Goal: Information Seeking & Learning: Learn about a topic

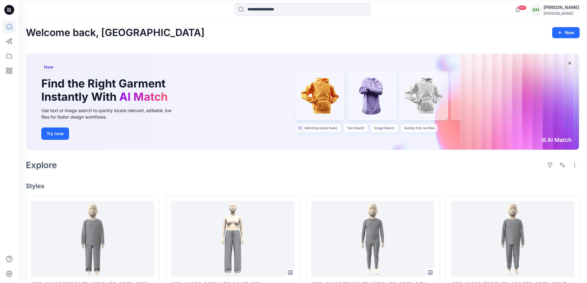
scroll to position [93, 0]
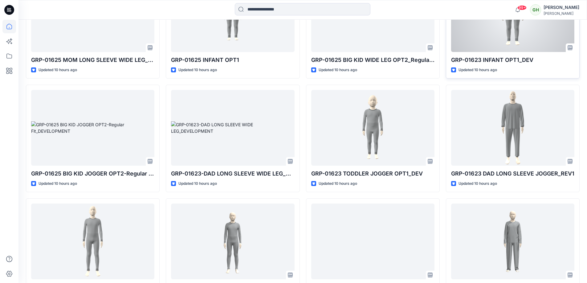
scroll to position [681, 0]
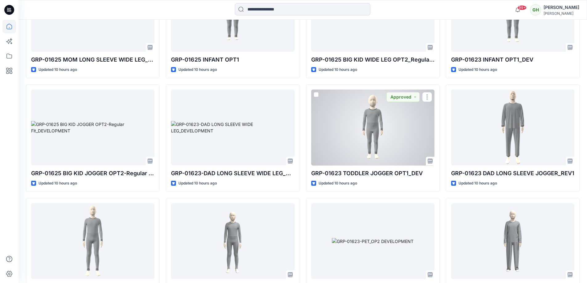
click at [354, 159] on div at bounding box center [372, 128] width 123 height 76
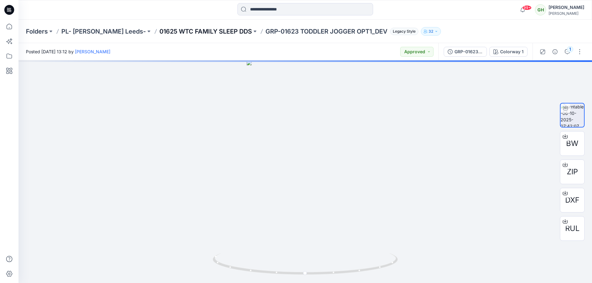
click at [206, 29] on p "01625 WTC FAMILY SLEEP DDS" at bounding box center [205, 31] width 93 height 9
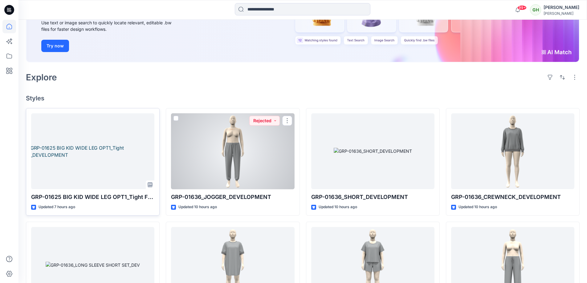
scroll to position [123, 0]
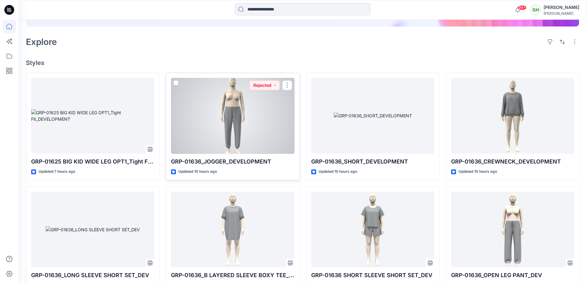
click at [239, 116] on div at bounding box center [232, 116] width 123 height 76
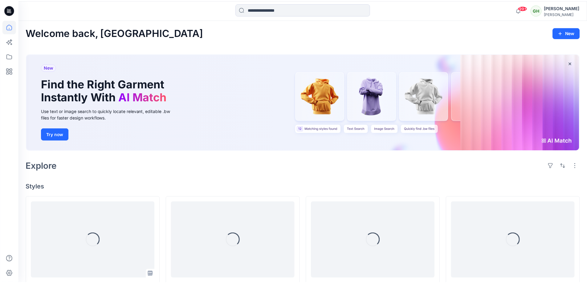
scroll to position [123, 0]
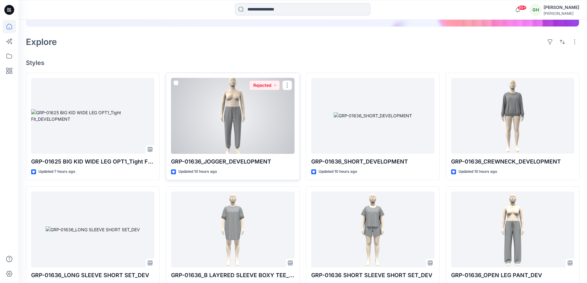
click at [258, 100] on div at bounding box center [232, 116] width 123 height 76
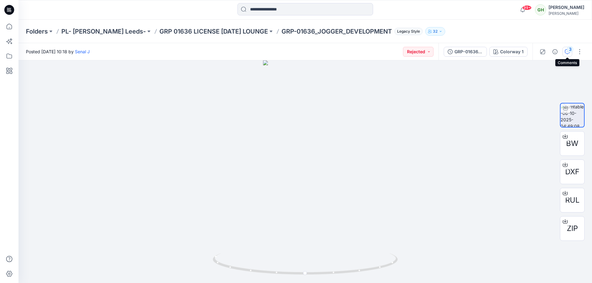
click at [564, 50] on button "3" at bounding box center [568, 52] width 10 height 10
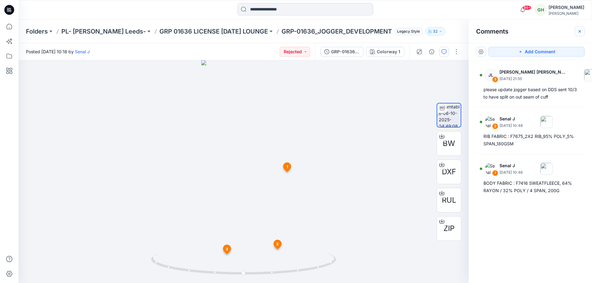
click at [579, 30] on icon "button" at bounding box center [579, 31] width 5 height 5
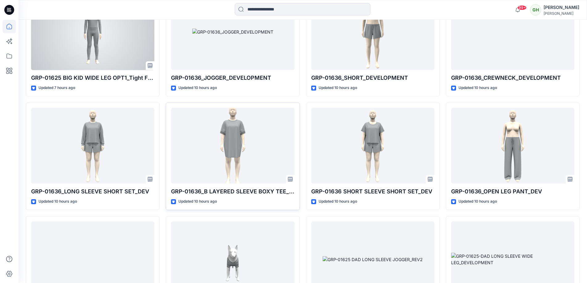
scroll to position [216, 0]
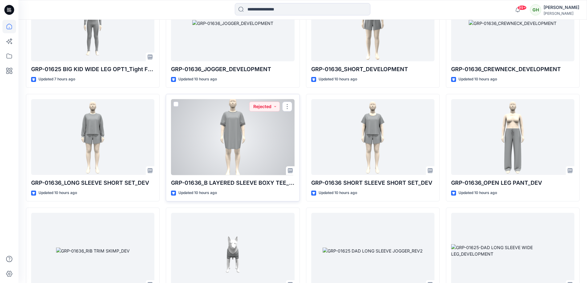
click at [235, 139] on div at bounding box center [232, 137] width 123 height 76
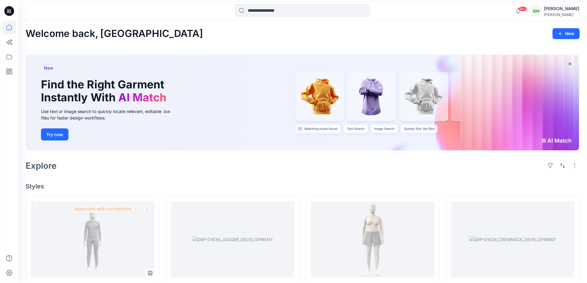
scroll to position [216, 0]
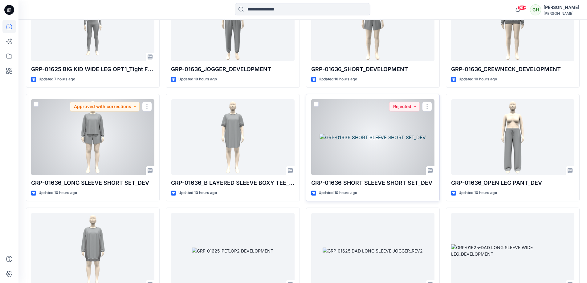
click at [349, 135] on div at bounding box center [372, 137] width 123 height 76
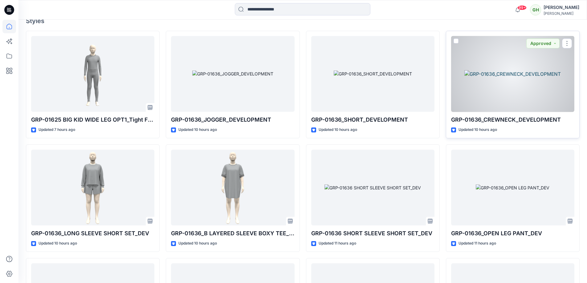
scroll to position [154, 0]
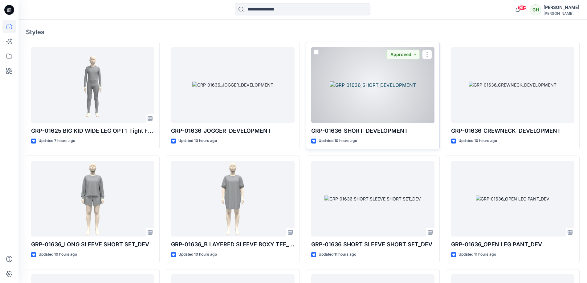
click at [405, 90] on div at bounding box center [372, 85] width 123 height 76
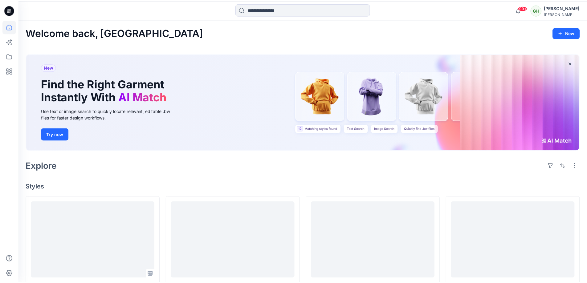
scroll to position [154, 0]
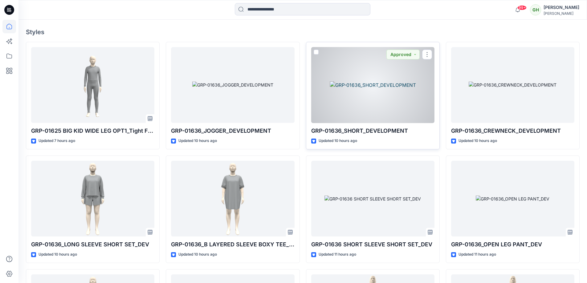
click at [352, 97] on div at bounding box center [372, 85] width 123 height 76
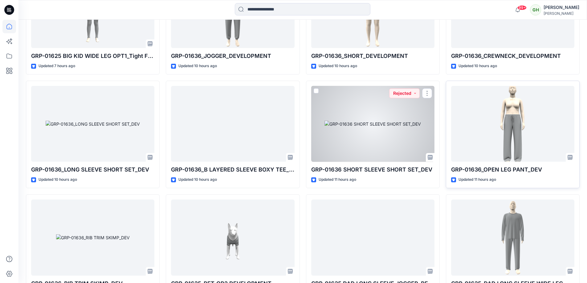
scroll to position [247, 0]
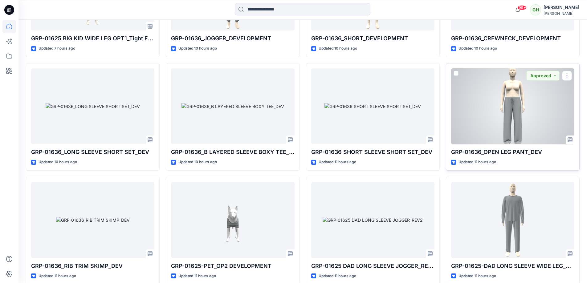
click at [507, 113] on div at bounding box center [512, 106] width 123 height 76
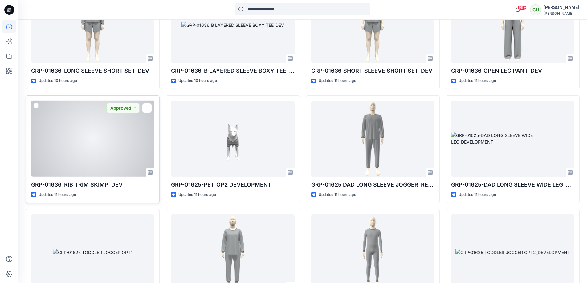
scroll to position [339, 0]
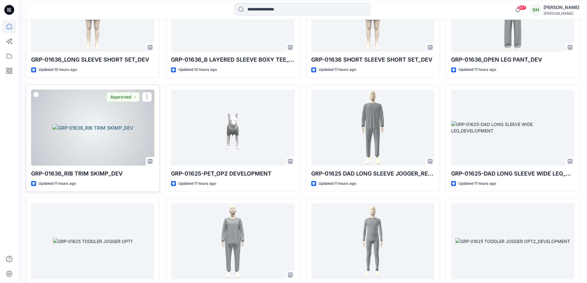
click at [130, 134] on div at bounding box center [92, 128] width 123 height 76
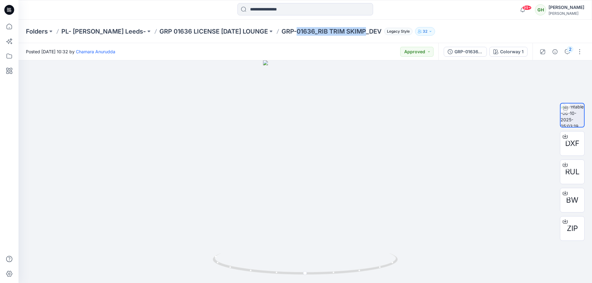
drag, startPoint x: 292, startPoint y: 32, endPoint x: 361, endPoint y: 35, distance: 68.5
click at [361, 35] on p "GRP-01636_RIB TRIM SKIMP_DEV" at bounding box center [332, 31] width 100 height 9
copy p "01636_RIB TRIM SKIMP"
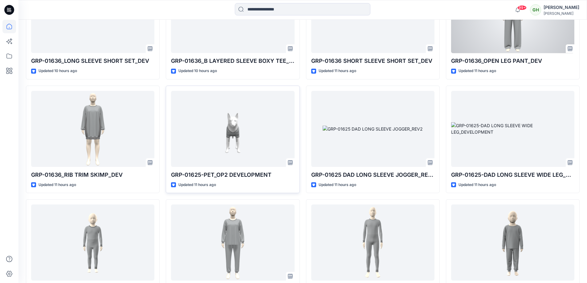
scroll to position [339, 0]
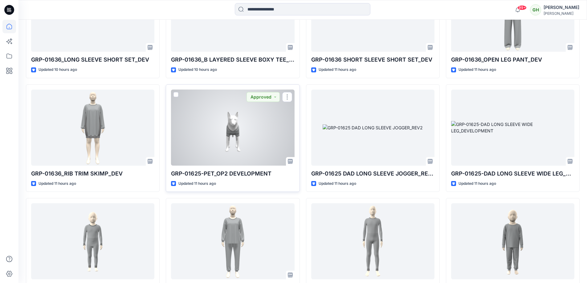
click at [215, 110] on div at bounding box center [232, 128] width 123 height 76
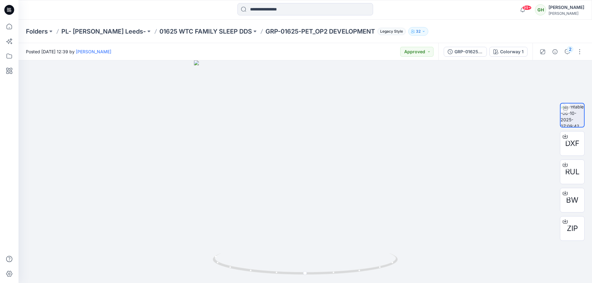
click at [266, 31] on p "GRP-01625-PET_OP2 DEVELOPMENT" at bounding box center [320, 31] width 109 height 9
click at [296, 44] on div "Posted [DATE] 12:39 by [PERSON_NAME] Approved" at bounding box center [229, 51] width 420 height 17
drag, startPoint x: 257, startPoint y: 30, endPoint x: 289, endPoint y: 34, distance: 32.0
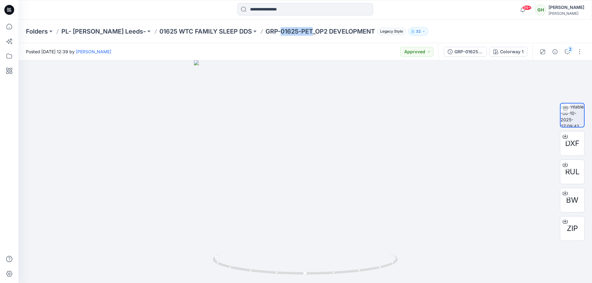
click at [289, 34] on p "GRP-01625-PET_OP2 DEVELOPMENT" at bounding box center [320, 31] width 109 height 9
copy p "01625-PET"
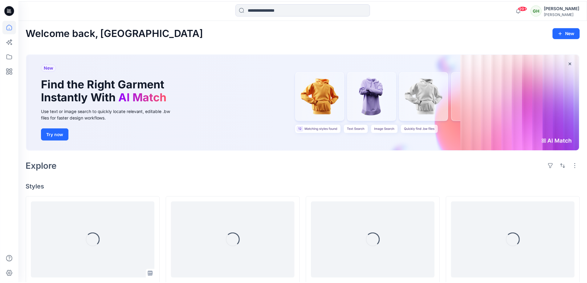
scroll to position [339, 0]
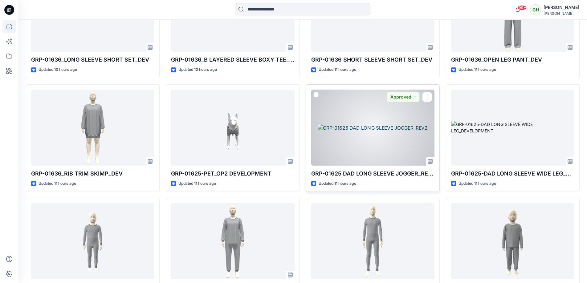
click at [371, 122] on div at bounding box center [372, 128] width 123 height 76
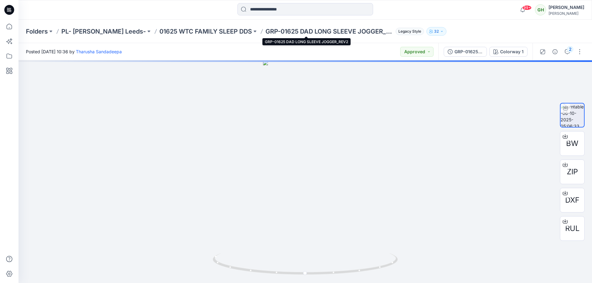
click at [266, 31] on p "GRP-01625 DAD LONG SLEEVE JOGGER_REV2" at bounding box center [330, 31] width 128 height 9
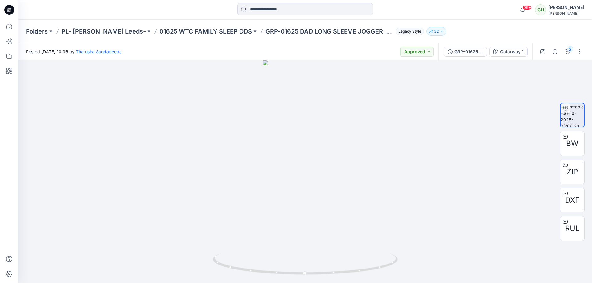
click at [266, 32] on p "GRP-01625 DAD LONG SLEEVE JOGGER_REV2" at bounding box center [330, 31] width 128 height 9
click at [261, 38] on div "Folders PL- [PERSON_NAME] Leeds- 01625 WTC FAMILY SLEEP DDS GRP-01625 DAD LONG …" at bounding box center [306, 31] width 574 height 23
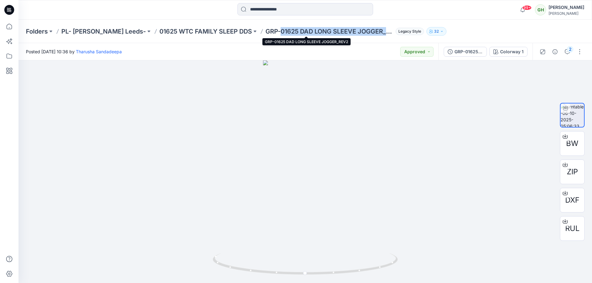
drag, startPoint x: 258, startPoint y: 31, endPoint x: 364, endPoint y: 31, distance: 106.7
click at [364, 31] on p "GRP-01625 DAD LONG SLEEVE JOGGER_REV2" at bounding box center [330, 31] width 128 height 9
copy p "01625 DAD LONG SLEEVE JOGGER_"
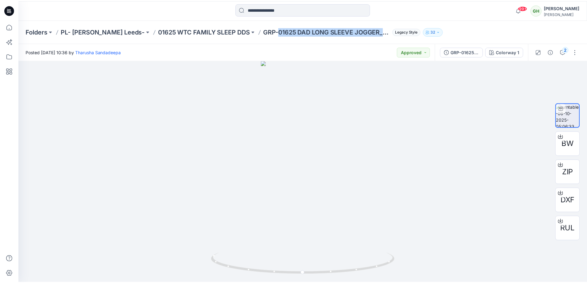
scroll to position [339, 0]
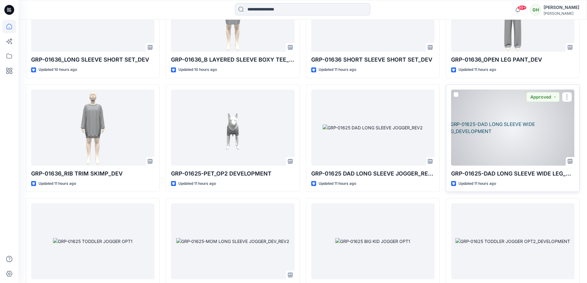
click at [484, 124] on div at bounding box center [512, 128] width 123 height 76
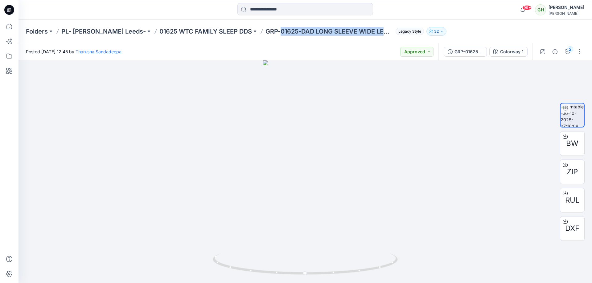
drag, startPoint x: 257, startPoint y: 32, endPoint x: 366, endPoint y: 39, distance: 109.0
click at [366, 39] on div "Folders PL- [PERSON_NAME] Leeds- 01625 WTC FAMILY SLEEP DDS GRP-01625-DAD LONG …" at bounding box center [306, 31] width 574 height 23
copy p "01625-DAD LONG SLEEVE WIDE LEG"
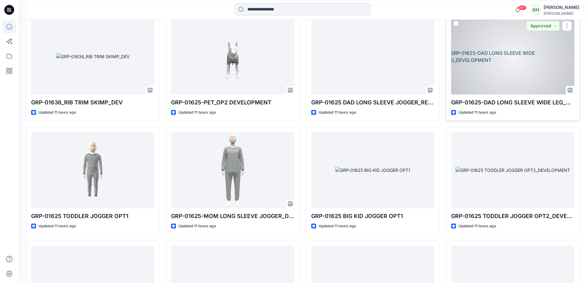
scroll to position [370, 0]
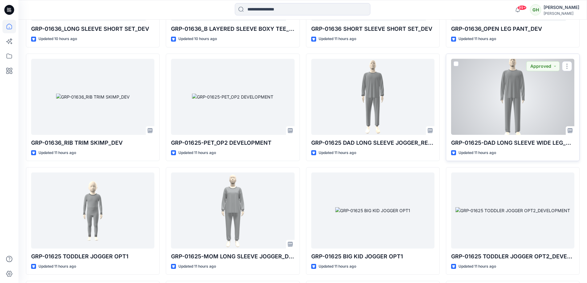
click at [484, 100] on div at bounding box center [512, 97] width 123 height 76
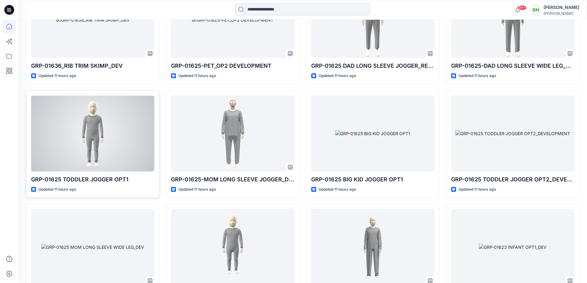
scroll to position [463, 0]
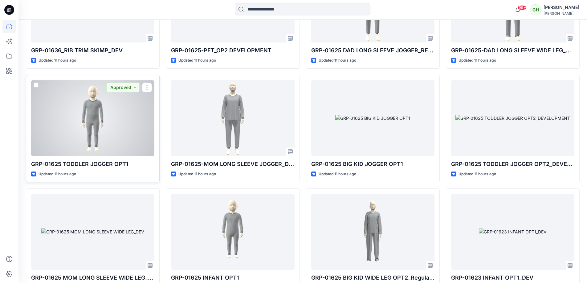
click at [95, 118] on div at bounding box center [92, 118] width 123 height 76
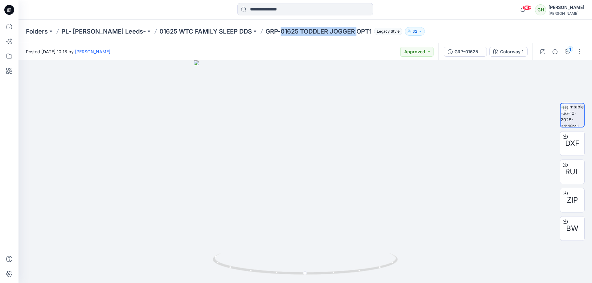
drag, startPoint x: 257, startPoint y: 32, endPoint x: 336, endPoint y: 35, distance: 78.7
click at [336, 35] on p "GRP-01625 TODDLER JOGGER OPT1" at bounding box center [319, 31] width 106 height 9
copy p "01625 TODDLER JOGGER"
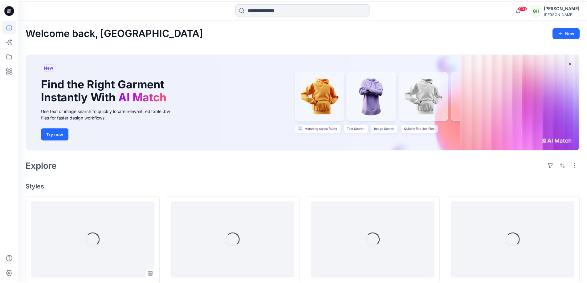
scroll to position [463, 0]
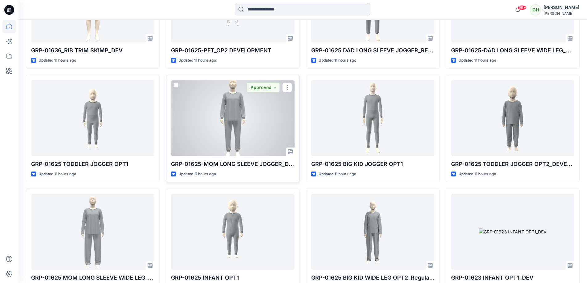
click at [238, 122] on div at bounding box center [232, 118] width 123 height 76
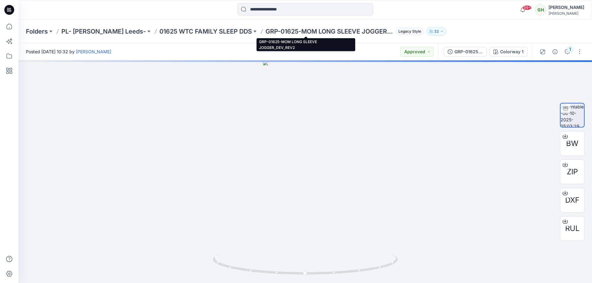
click at [266, 33] on p "GRP-01625-MOM LONG SLEEVE JOGGER_DEV_REV2" at bounding box center [330, 31] width 128 height 9
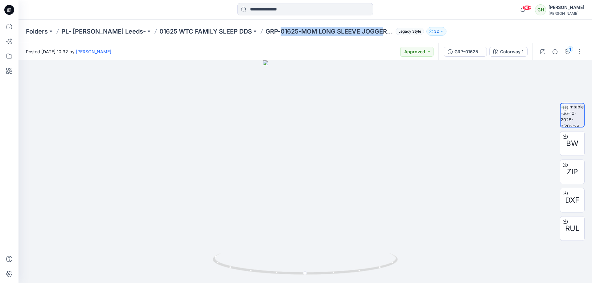
drag, startPoint x: 258, startPoint y: 31, endPoint x: 363, endPoint y: 39, distance: 105.1
click at [362, 39] on div "Folders PL- [PERSON_NAME] Leeds- 01625 WTC FAMILY SLEEP DDS GRP-01625-MOM LONG …" at bounding box center [306, 31] width 574 height 23
copy p "01625-MOM LONG SLEEVE JOGGE"
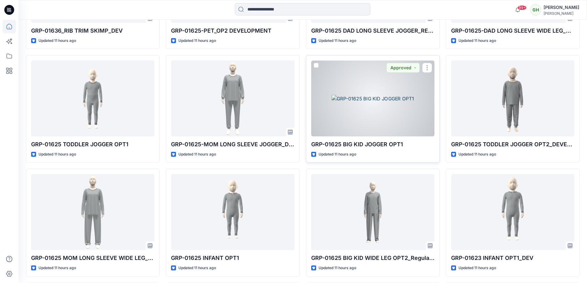
scroll to position [493, 0]
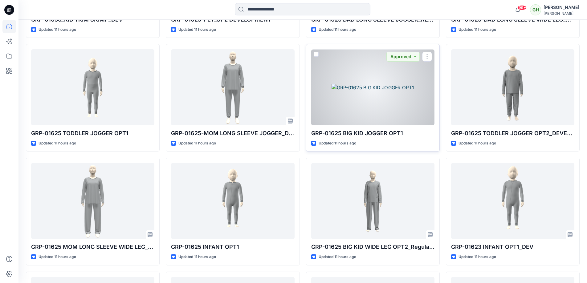
click at [372, 84] on div at bounding box center [372, 87] width 123 height 76
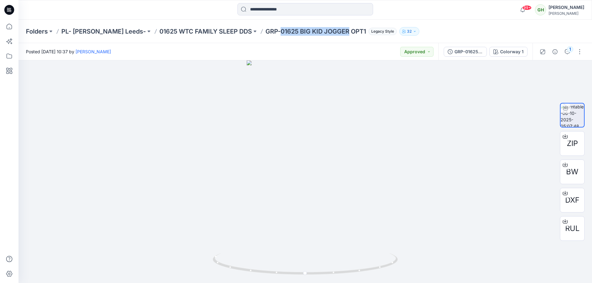
drag, startPoint x: 257, startPoint y: 34, endPoint x: 326, endPoint y: 36, distance: 69.1
click at [326, 36] on div "Folders PL- [PERSON_NAME] Leeds- 01625 WTC FAMILY SLEEP DDS GRP-01625 BIG KID J…" at bounding box center [306, 31] width 574 height 23
copy p "01625 BIG KID JOGGER"
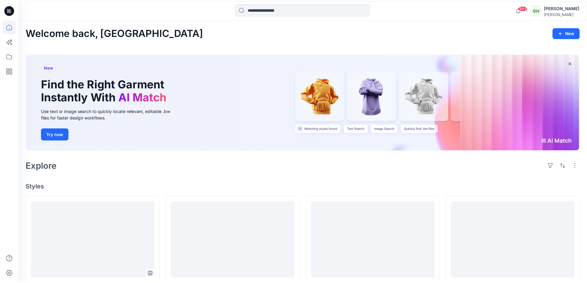
scroll to position [493, 0]
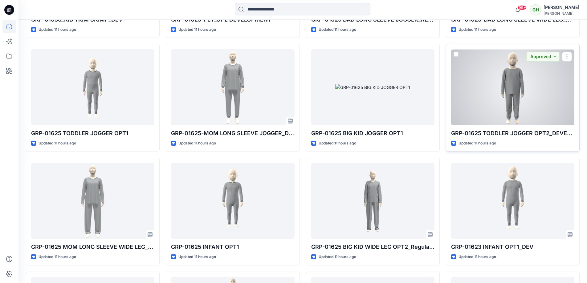
click at [541, 118] on div at bounding box center [512, 87] width 123 height 76
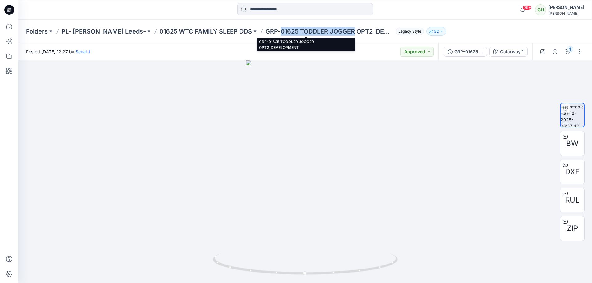
drag, startPoint x: 257, startPoint y: 30, endPoint x: 333, endPoint y: 33, distance: 75.6
click at [333, 33] on p "GRP-01625 TODDLER JOGGER OPT2_DEVELOPMENT" at bounding box center [330, 31] width 128 height 9
copy p "01625 TODDLER JOGGER"
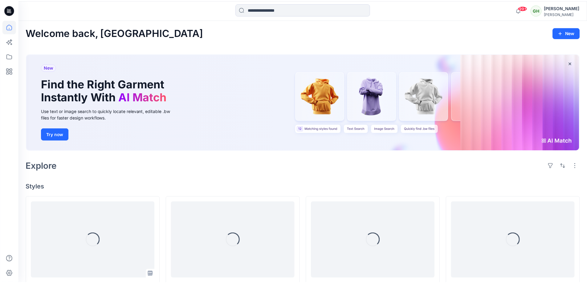
scroll to position [493, 0]
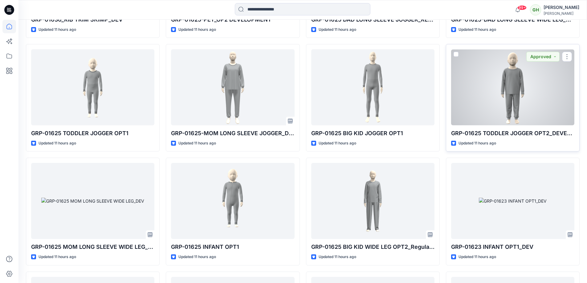
click at [468, 102] on div at bounding box center [512, 87] width 123 height 76
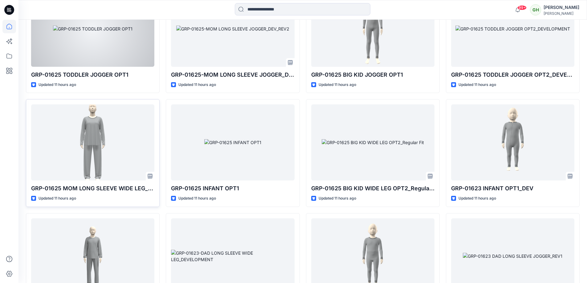
scroll to position [586, 0]
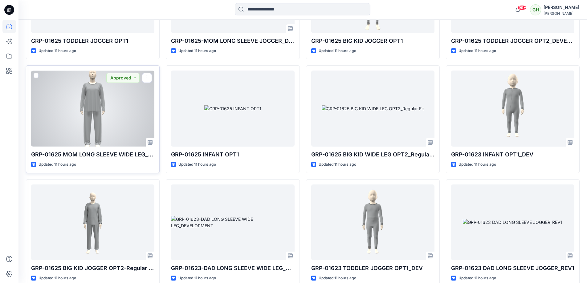
click at [108, 119] on div at bounding box center [92, 109] width 123 height 76
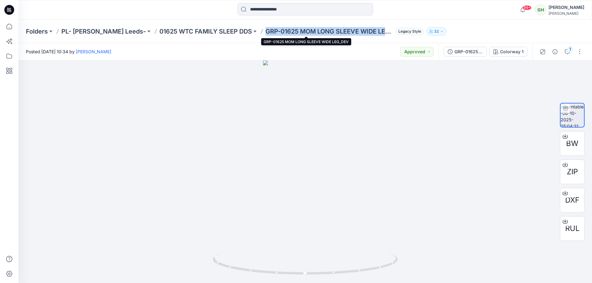
drag, startPoint x: 243, startPoint y: 31, endPoint x: 369, endPoint y: 34, distance: 125.9
click at [369, 34] on p "GRP-01625 MOM LONG SLEEVE WIDE LEG_DEV" at bounding box center [330, 31] width 128 height 9
copy p "GRP-01625 MOM LONG SLEEVE WIDE LEG"
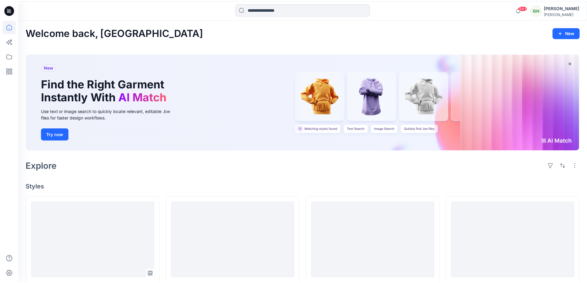
scroll to position [586, 0]
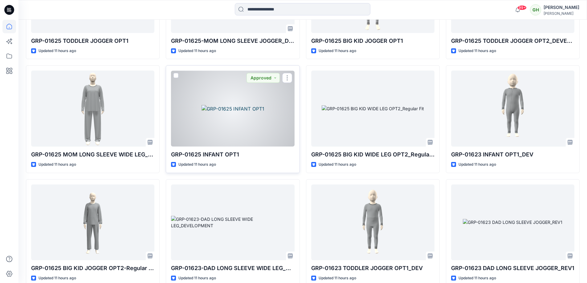
click at [231, 114] on div at bounding box center [232, 109] width 123 height 76
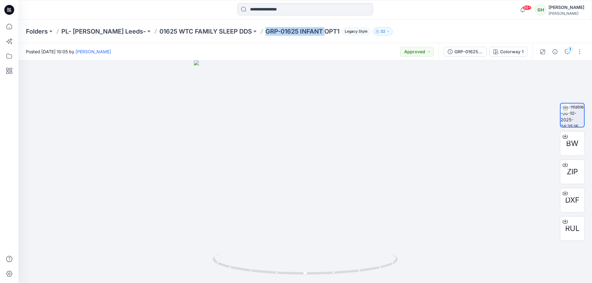
drag, startPoint x: 244, startPoint y: 30, endPoint x: 303, endPoint y: 31, distance: 59.2
click at [303, 31] on p "GRP-01625 INFANT OPT1" at bounding box center [303, 31] width 74 height 9
copy p "GRP-01625 INFANT"
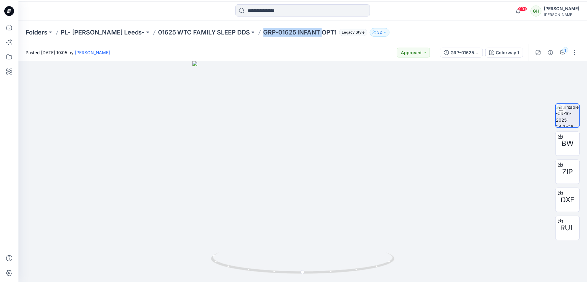
scroll to position [586, 0]
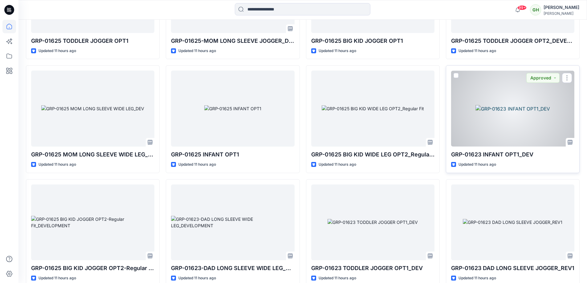
click at [486, 116] on div at bounding box center [512, 109] width 123 height 76
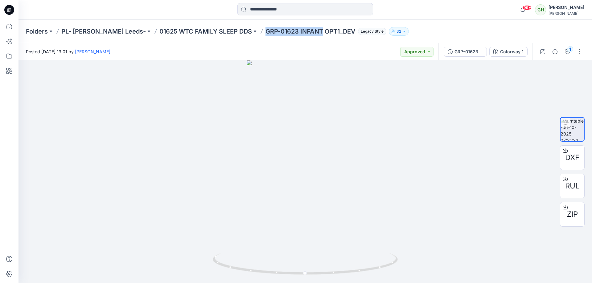
drag, startPoint x: 242, startPoint y: 32, endPoint x: 299, endPoint y: 33, distance: 57.4
click at [299, 33] on p "GRP-01623 INFANT OPT1_DEV" at bounding box center [311, 31] width 90 height 9
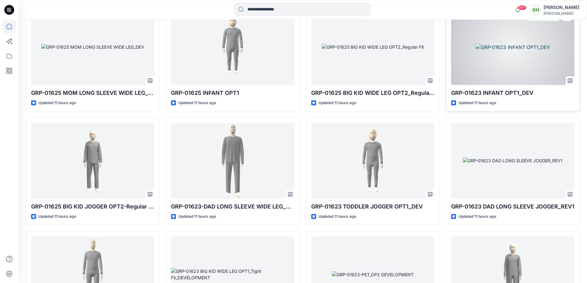
scroll to position [678, 0]
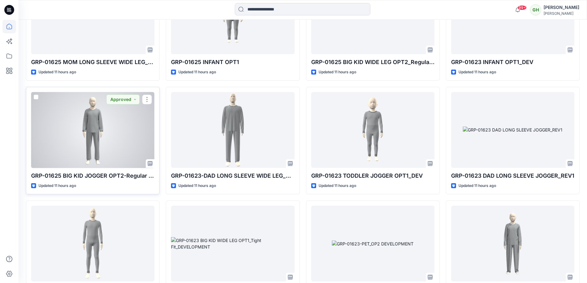
click at [127, 126] on div at bounding box center [92, 130] width 123 height 76
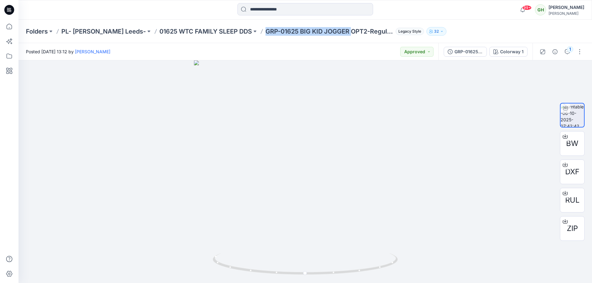
drag, startPoint x: 241, startPoint y: 33, endPoint x: 330, endPoint y: 38, distance: 89.0
click at [330, 38] on div "Folders PL- [PERSON_NAME] Leeds- 01625 WTC FAMILY SLEEP DDS GRP-01625 BIG KID J…" at bounding box center [306, 31] width 574 height 23
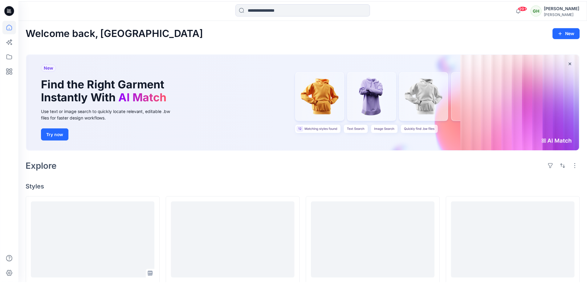
scroll to position [678, 0]
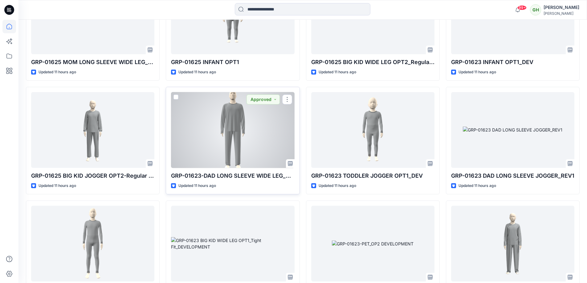
click at [218, 136] on div at bounding box center [232, 130] width 123 height 76
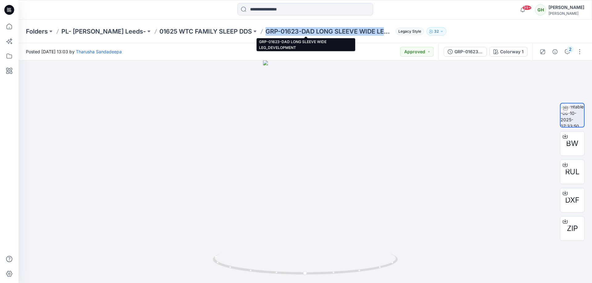
drag, startPoint x: 242, startPoint y: 31, endPoint x: 367, endPoint y: 33, distance: 124.6
click at [367, 33] on p "GRP-01623-DAD LONG SLEEVE WIDE LEG_DEVELOPMENT" at bounding box center [330, 31] width 128 height 9
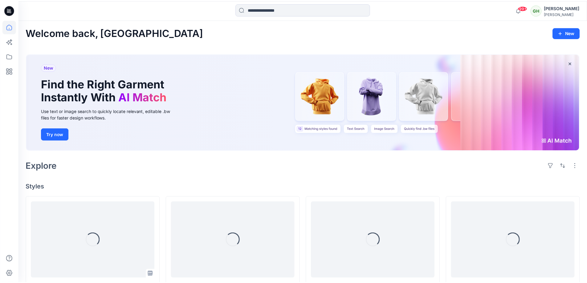
scroll to position [678, 0]
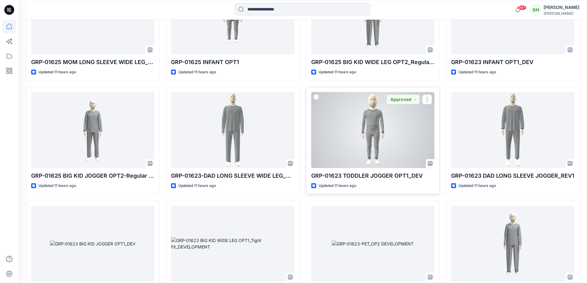
click at [362, 137] on div at bounding box center [372, 130] width 123 height 76
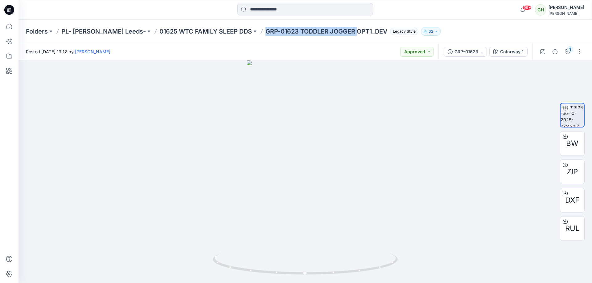
drag, startPoint x: 243, startPoint y: 33, endPoint x: 334, endPoint y: 35, distance: 91.0
click at [334, 35] on p "GRP-01623 TODDLER JOGGER OPT1_DEV" at bounding box center [327, 31] width 122 height 9
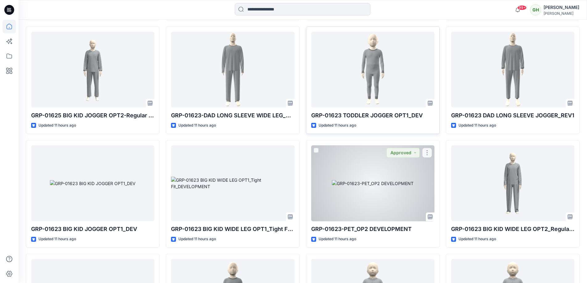
scroll to position [740, 0]
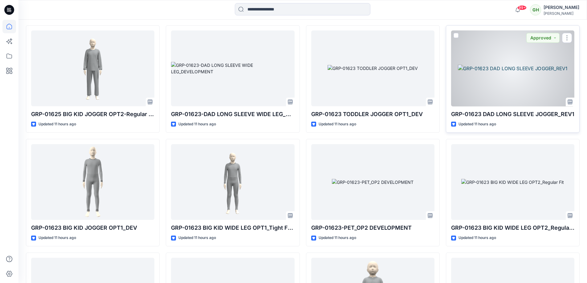
click at [510, 87] on div at bounding box center [512, 69] width 123 height 76
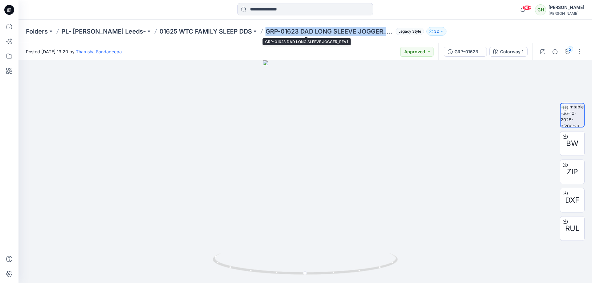
drag, startPoint x: 243, startPoint y: 32, endPoint x: 368, endPoint y: 32, distance: 125.5
click at [368, 32] on p "GRP-01623 DAD LONG SLEEVE JOGGER_REV1" at bounding box center [330, 31] width 128 height 9
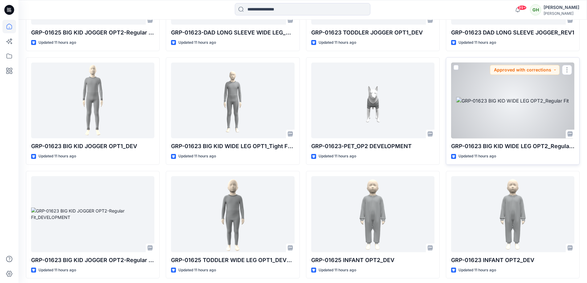
scroll to position [863, 0]
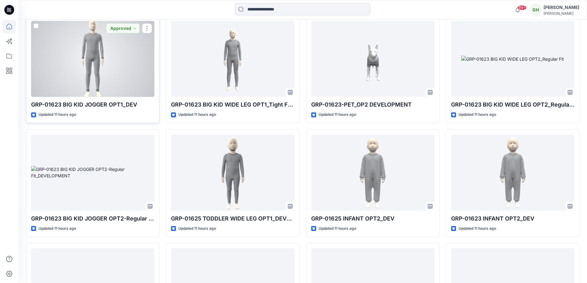
click at [139, 78] on div at bounding box center [92, 59] width 123 height 76
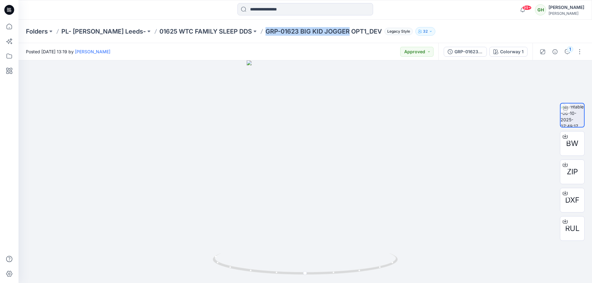
drag, startPoint x: 244, startPoint y: 32, endPoint x: 326, endPoint y: 28, distance: 81.5
click at [326, 28] on p "GRP-01623 BIG KID JOGGER OPT1_DEV" at bounding box center [324, 31] width 117 height 9
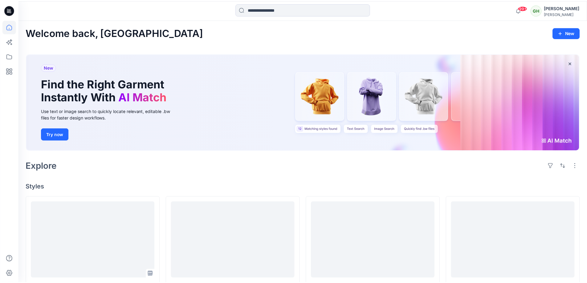
scroll to position [863, 0]
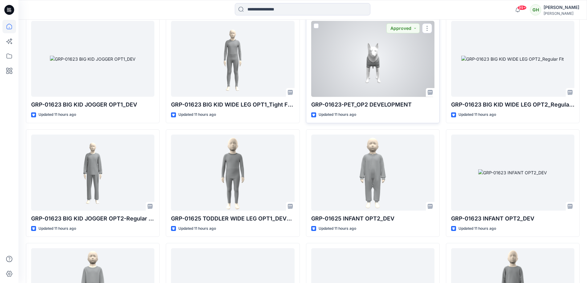
click at [383, 78] on div at bounding box center [372, 59] width 123 height 76
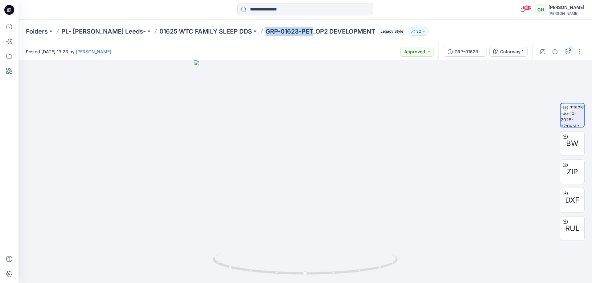
drag, startPoint x: 243, startPoint y: 34, endPoint x: 289, endPoint y: 33, distance: 46.6
click at [289, 33] on p "GRP-01623-PET_OP2 DEVELOPMENT" at bounding box center [321, 31] width 110 height 9
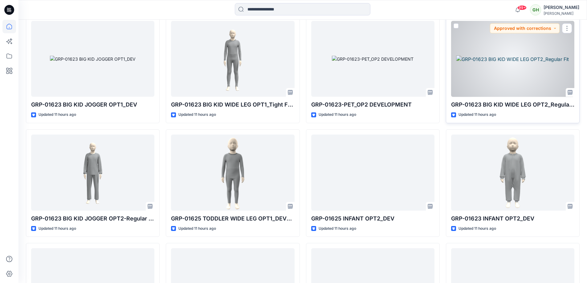
scroll to position [956, 0]
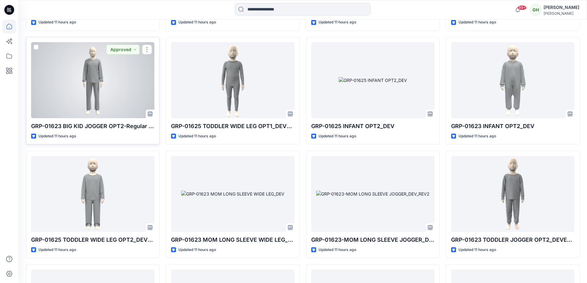
click at [123, 72] on div at bounding box center [92, 80] width 123 height 76
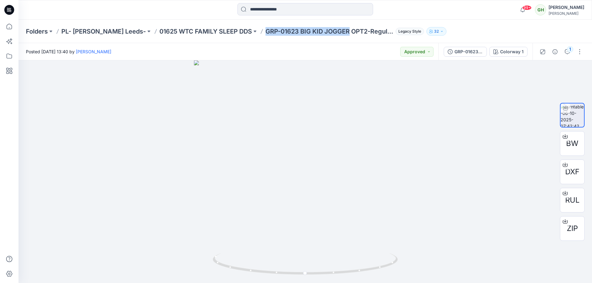
drag, startPoint x: 243, startPoint y: 32, endPoint x: 327, endPoint y: 41, distance: 84.3
click at [327, 41] on div "Folders PL- [PERSON_NAME] Leeds- 01625 WTC FAMILY SLEEP DDS GRP-01623 BIG KID J…" at bounding box center [306, 31] width 574 height 23
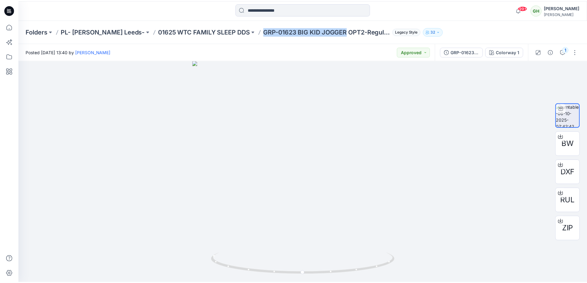
scroll to position [956, 0]
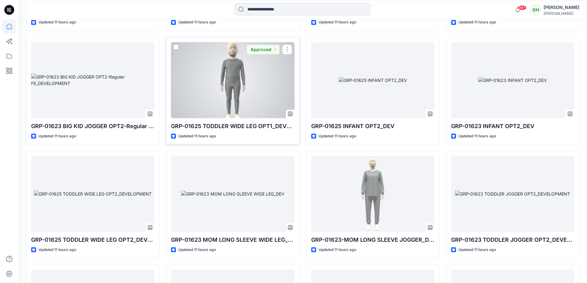
click at [244, 82] on div at bounding box center [232, 80] width 123 height 76
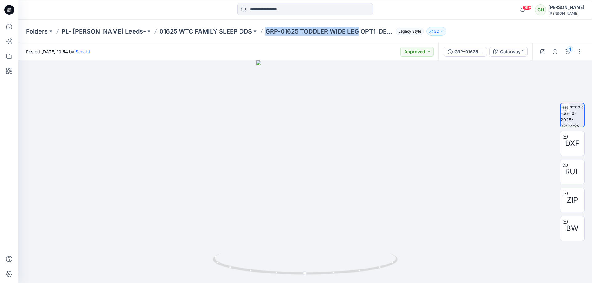
drag, startPoint x: 242, startPoint y: 30, endPoint x: 337, endPoint y: 37, distance: 94.9
click at [337, 37] on div "Folders PL- [PERSON_NAME] Leeds- 01625 WTC FAMILY SLEEP DDS GRP-01625 TODDLER W…" at bounding box center [306, 31] width 574 height 23
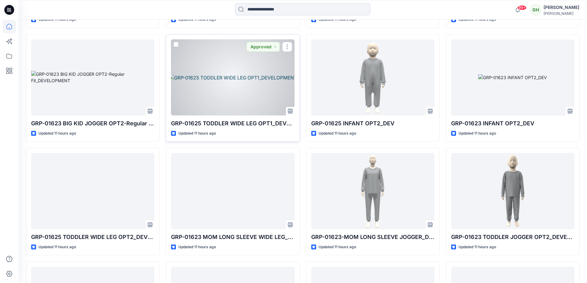
scroll to position [956, 0]
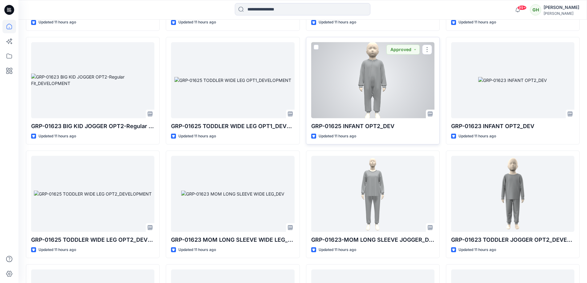
click at [361, 88] on div at bounding box center [372, 80] width 123 height 76
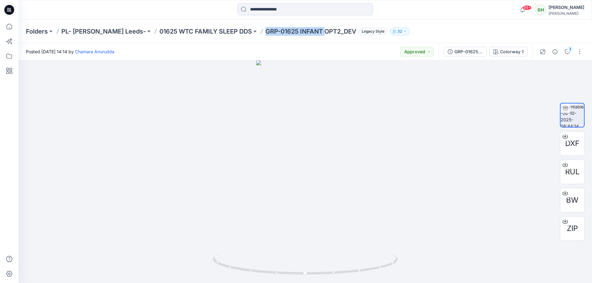
drag, startPoint x: 250, startPoint y: 32, endPoint x: 303, endPoint y: 33, distance: 52.1
click at [303, 33] on div "Folders PL- [PERSON_NAME] Leeds- 01625 WTC FAMILY SLEEP DDS GRP-01625 INFANT OP…" at bounding box center [281, 31] width 511 height 9
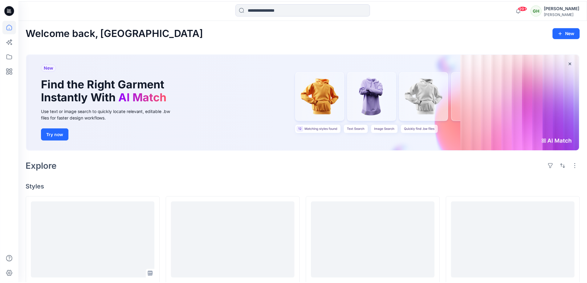
scroll to position [956, 0]
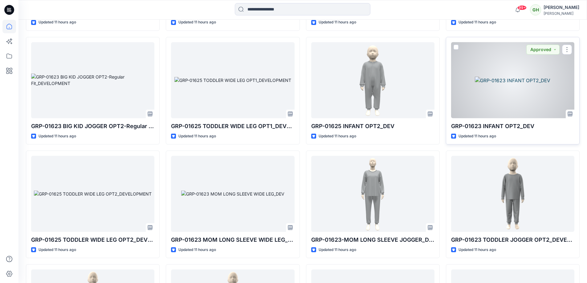
click at [504, 87] on div at bounding box center [512, 80] width 123 height 76
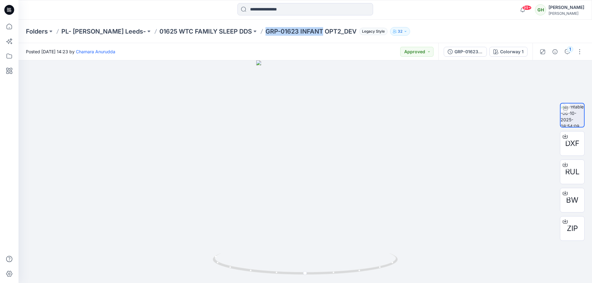
drag, startPoint x: 242, startPoint y: 30, endPoint x: 301, endPoint y: 35, distance: 59.1
click at [301, 35] on div "Folders PL- [PERSON_NAME] Leeds- 01625 WTC FAMILY SLEEP DDS GRP-01623 INFANT OP…" at bounding box center [281, 31] width 511 height 9
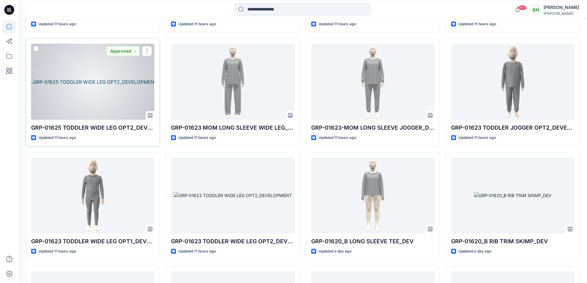
scroll to position [1079, 0]
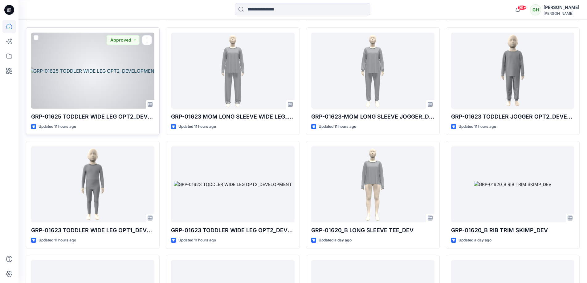
click at [83, 82] on div at bounding box center [92, 71] width 123 height 76
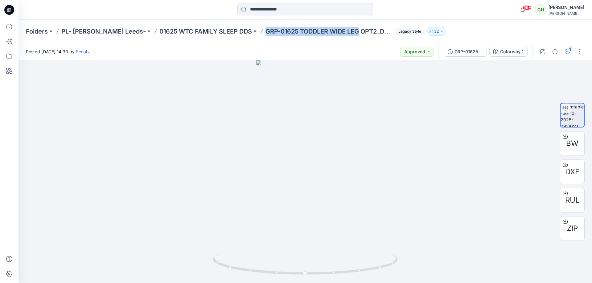
drag, startPoint x: 242, startPoint y: 32, endPoint x: 336, endPoint y: 37, distance: 94.5
click at [336, 37] on div "Folders PL- [PERSON_NAME] Leeds- 01625 WTC FAMILY SLEEP DDS GRP-01625 TODDLER W…" at bounding box center [306, 31] width 574 height 23
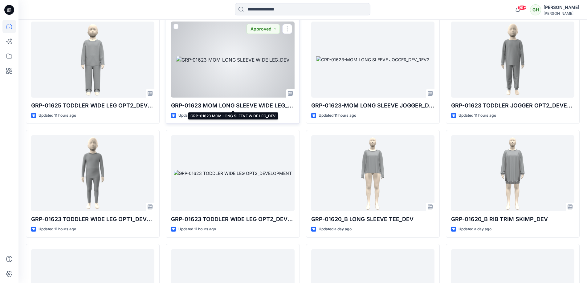
scroll to position [1079, 0]
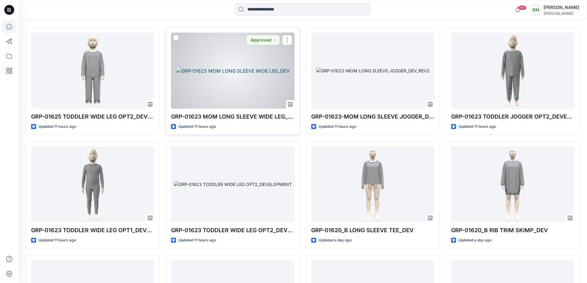
click at [243, 79] on div at bounding box center [232, 71] width 123 height 76
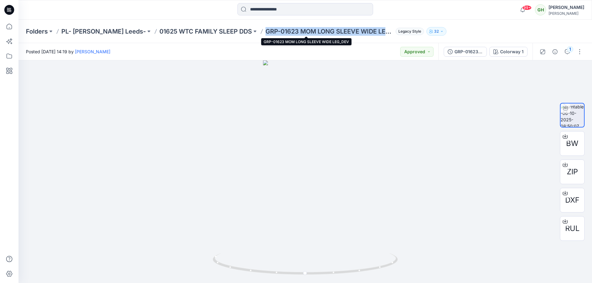
drag, startPoint x: 246, startPoint y: 31, endPoint x: 362, endPoint y: 31, distance: 116.3
click at [362, 31] on p "GRP-01623 MOM LONG SLEEVE WIDE LEG_DEV" at bounding box center [330, 31] width 128 height 9
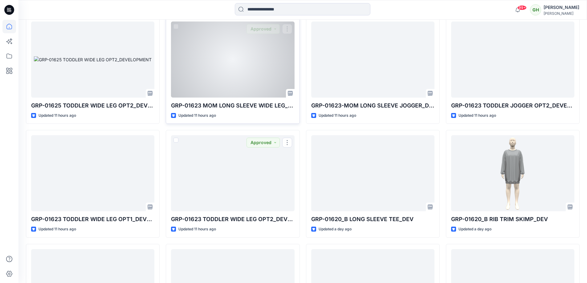
scroll to position [1079, 0]
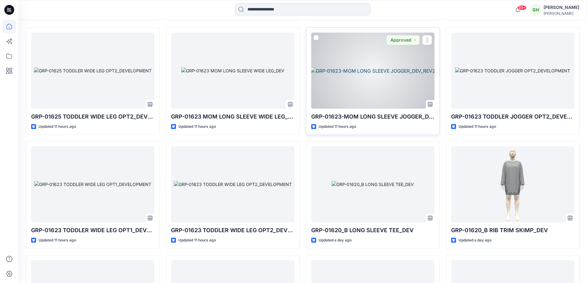
click at [354, 77] on div at bounding box center [372, 71] width 123 height 76
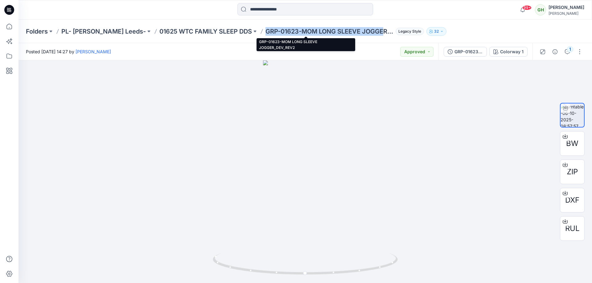
drag, startPoint x: 243, startPoint y: 30, endPoint x: 363, endPoint y: 32, distance: 120.0
click at [363, 32] on p "GRP-01623-MOM LONG SLEEVE JOGGER_DEV_REV2" at bounding box center [330, 31] width 128 height 9
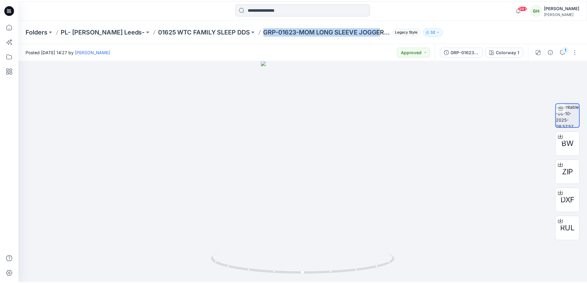
scroll to position [1079, 0]
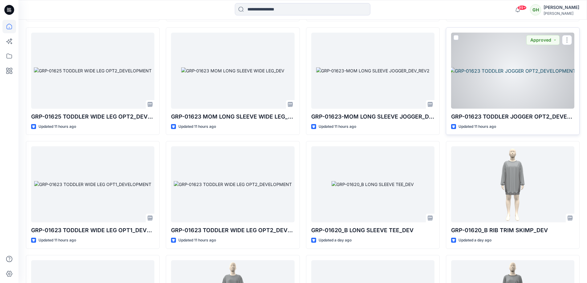
click at [488, 66] on div at bounding box center [512, 71] width 123 height 76
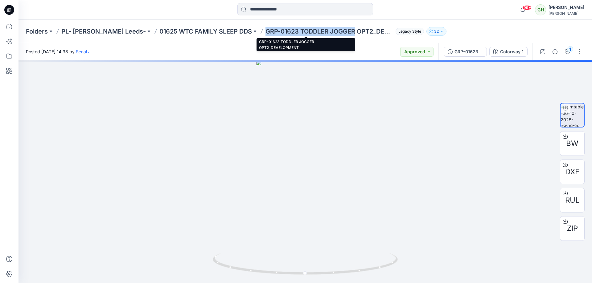
drag, startPoint x: 241, startPoint y: 31, endPoint x: 334, endPoint y: 31, distance: 92.8
click at [334, 31] on div "Folders PL- [PERSON_NAME] Leeds- 01625 WTC FAMILY SLEEP DDS GRP-01623 TODDLER J…" at bounding box center [281, 31] width 511 height 9
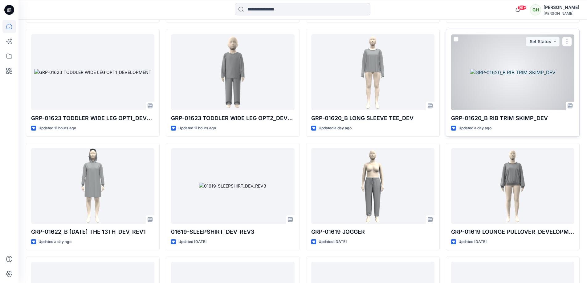
scroll to position [1203, 0]
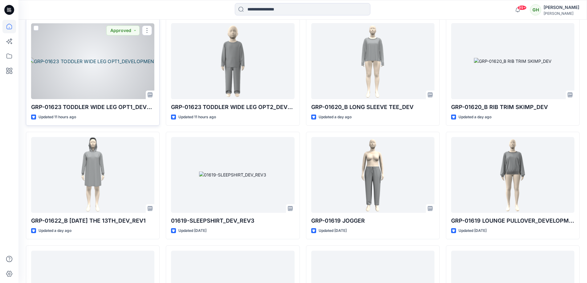
click at [83, 45] on div at bounding box center [92, 61] width 123 height 76
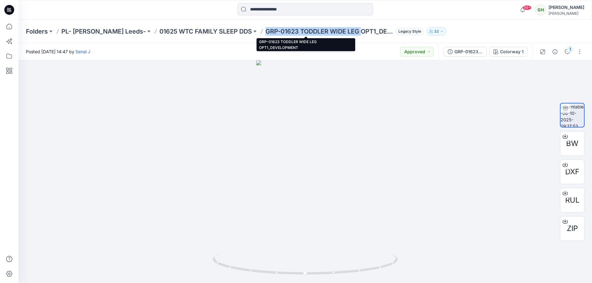
drag, startPoint x: 241, startPoint y: 32, endPoint x: 340, endPoint y: 34, distance: 98.7
click at [340, 34] on div "Folders PL- [PERSON_NAME] Leeds- 01625 WTC FAMILY SLEEP DDS GRP-01623 TODDLER W…" at bounding box center [281, 31] width 511 height 9
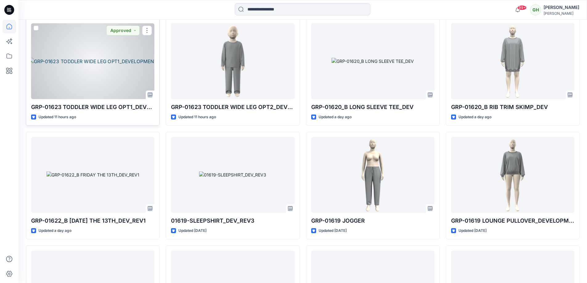
scroll to position [1172, 0]
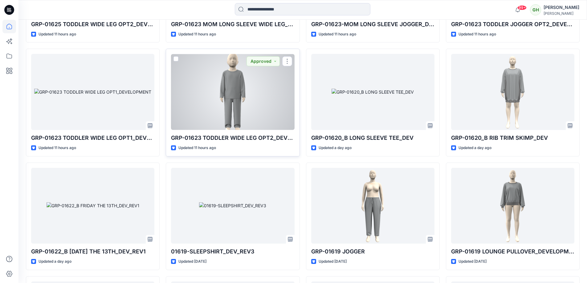
click at [261, 88] on div at bounding box center [232, 92] width 123 height 76
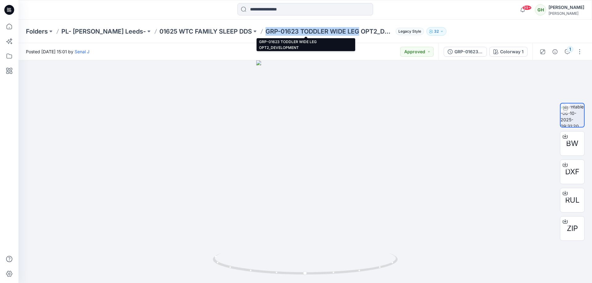
drag, startPoint x: 242, startPoint y: 31, endPoint x: 336, endPoint y: 34, distance: 94.7
click at [336, 34] on div "Folders PL- [PERSON_NAME] Leeds- 01625 WTC FAMILY SLEEP DDS GRP-01623 TODDLER W…" at bounding box center [281, 31] width 511 height 9
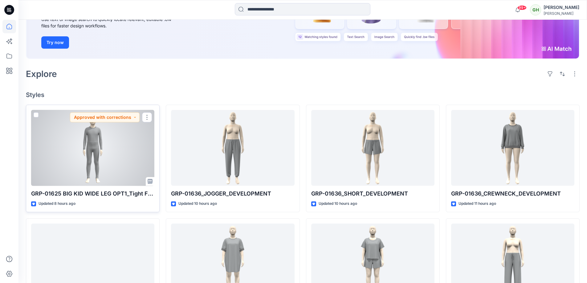
scroll to position [123, 0]
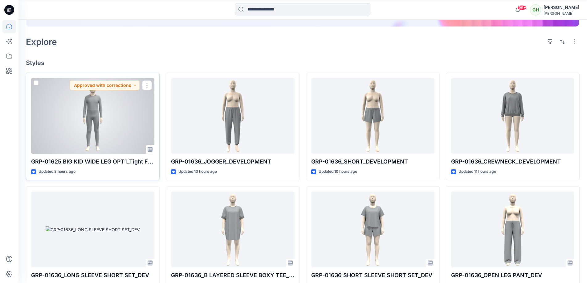
click at [77, 117] on div at bounding box center [92, 116] width 123 height 76
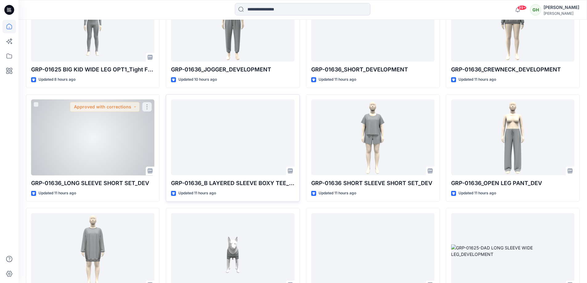
scroll to position [216, 0]
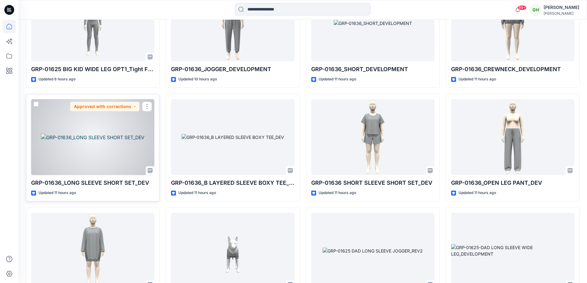
click at [133, 159] on div at bounding box center [92, 137] width 123 height 76
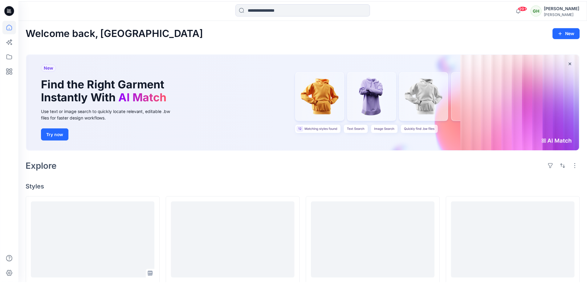
scroll to position [216, 0]
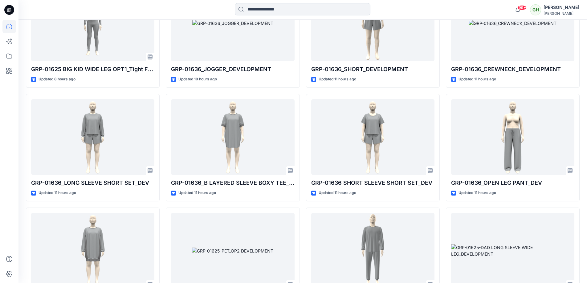
click at [270, 12] on input at bounding box center [303, 9] width 136 height 12
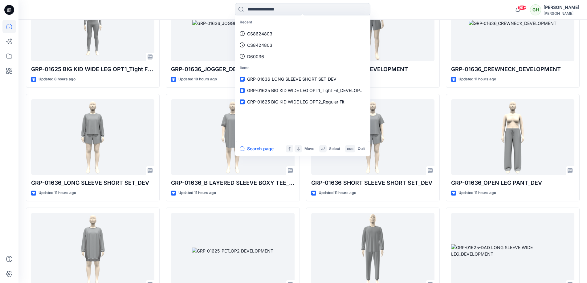
paste input "**********"
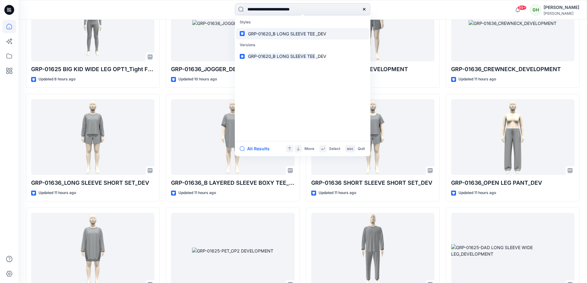
type input "**********"
click at [301, 35] on mark "GRP-01620_B LONG SLEEVE TEE" at bounding box center [281, 33] width 69 height 7
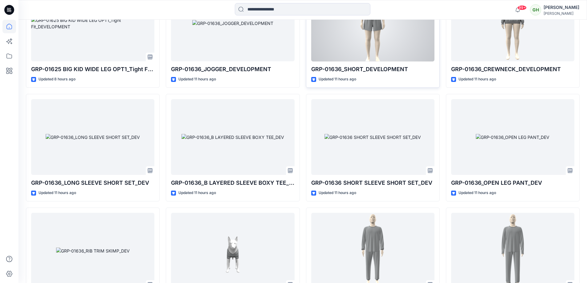
scroll to position [247, 0]
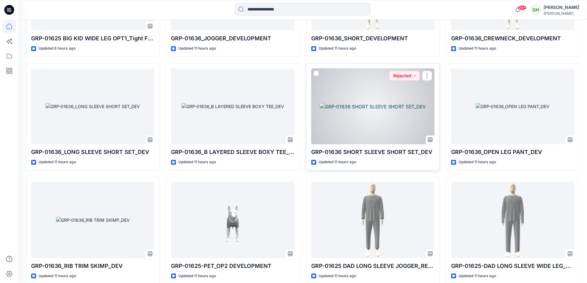
click at [385, 97] on div at bounding box center [372, 106] width 123 height 76
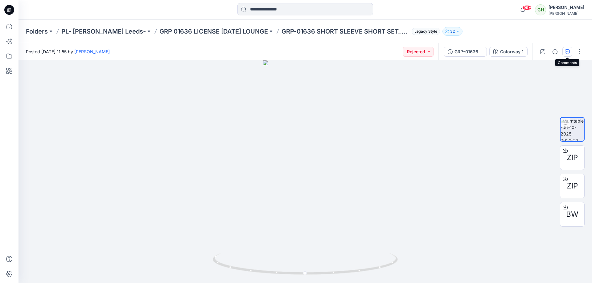
click at [565, 54] on button "button" at bounding box center [568, 52] width 10 height 10
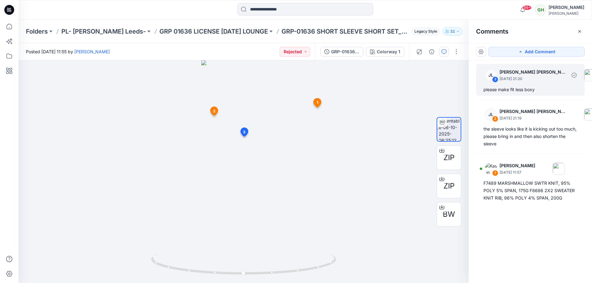
click at [531, 80] on p "[DATE] 21:20" at bounding box center [533, 79] width 67 height 6
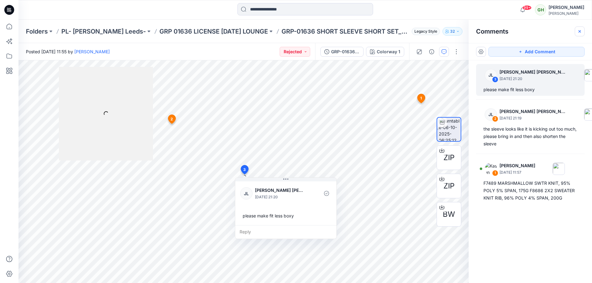
click at [577, 29] on icon "button" at bounding box center [579, 31] width 5 height 5
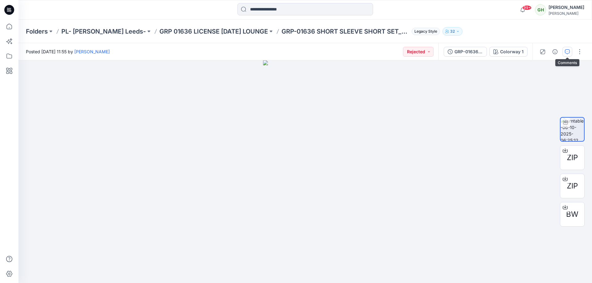
click at [568, 51] on icon "button" at bounding box center [567, 51] width 5 height 5
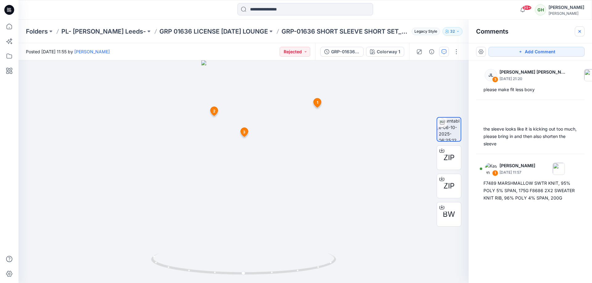
click at [583, 34] on button "button" at bounding box center [580, 32] width 10 height 10
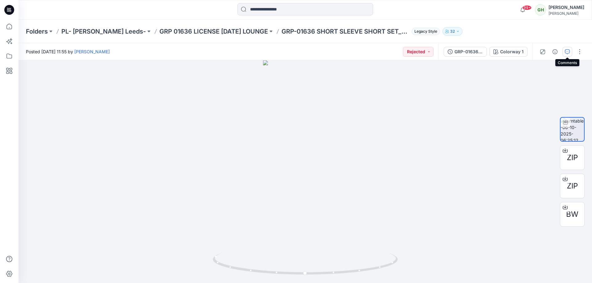
click at [567, 47] on button "button" at bounding box center [568, 52] width 10 height 10
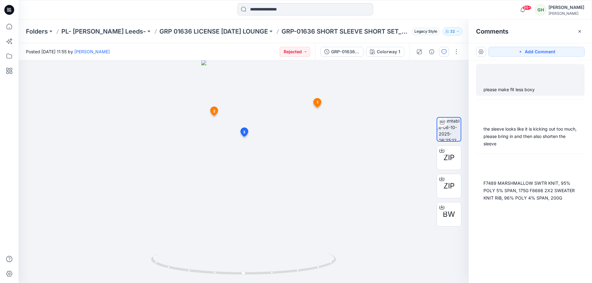
click at [539, 87] on div "please make fit less boxy" at bounding box center [531, 89] width 94 height 7
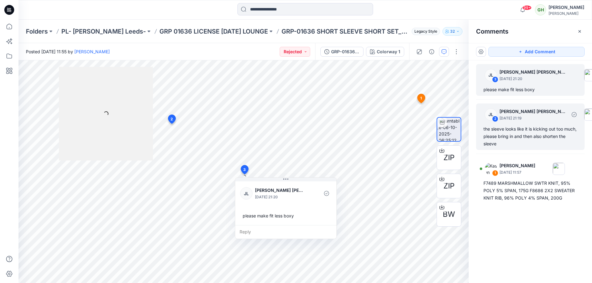
click at [530, 114] on p "[PERSON_NAME] [PERSON_NAME]" at bounding box center [533, 111] width 67 height 7
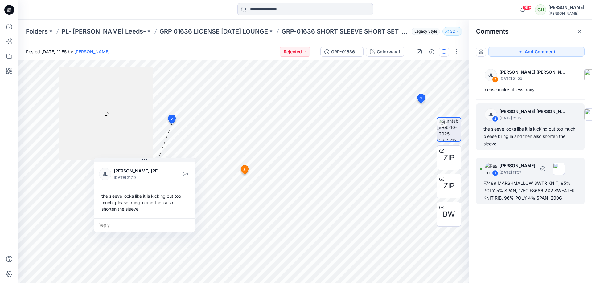
click at [520, 166] on p "[PERSON_NAME]" at bounding box center [518, 165] width 36 height 7
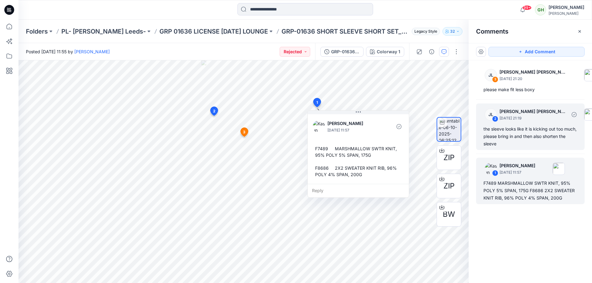
click at [525, 137] on div "the sleeve looks like it is kicking out too much, please bring in and then also…" at bounding box center [531, 137] width 94 height 22
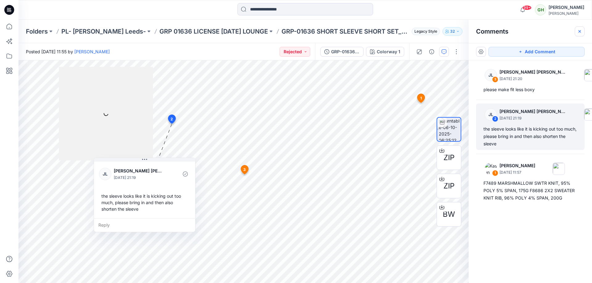
click at [576, 29] on button "button" at bounding box center [580, 32] width 10 height 10
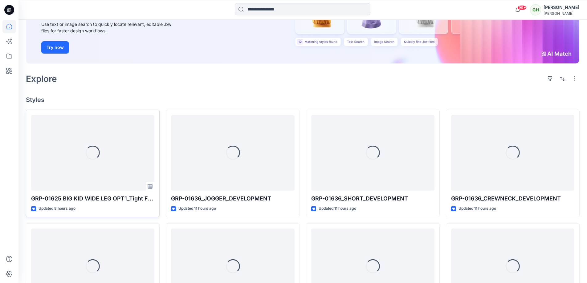
scroll to position [98, 0]
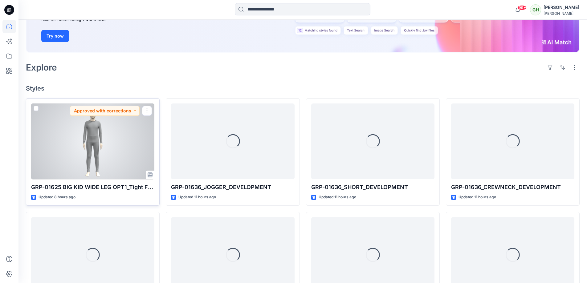
click at [113, 143] on div at bounding box center [92, 142] width 123 height 76
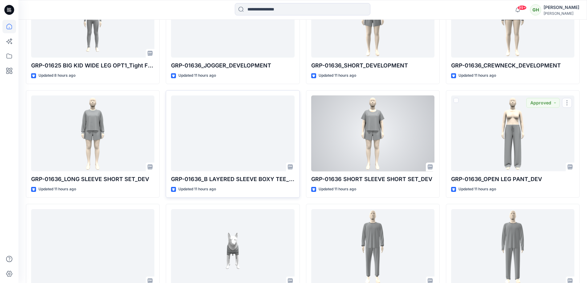
scroll to position [221, 0]
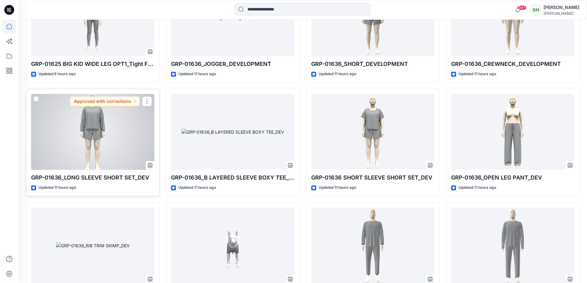
click at [101, 119] on div at bounding box center [92, 132] width 123 height 76
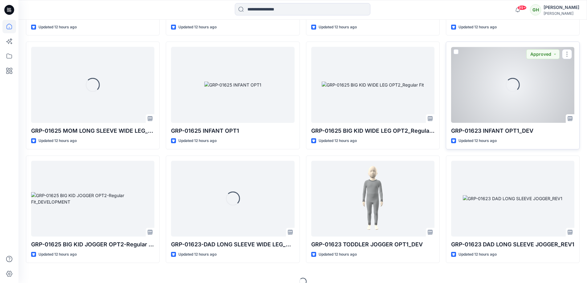
scroll to position [617, 0]
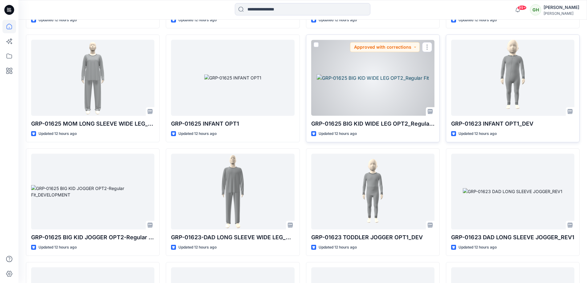
click at [392, 84] on div at bounding box center [372, 78] width 123 height 76
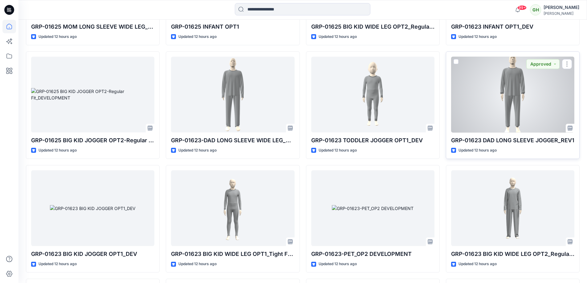
scroll to position [771, 0]
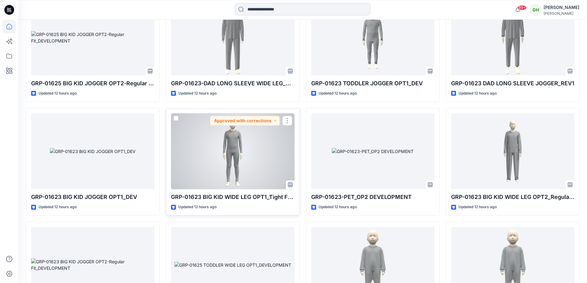
click at [239, 142] on div at bounding box center [232, 151] width 123 height 76
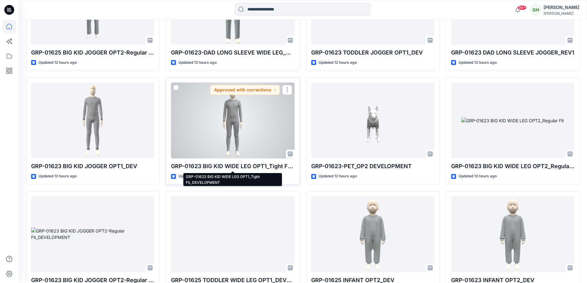
scroll to position [833, 0]
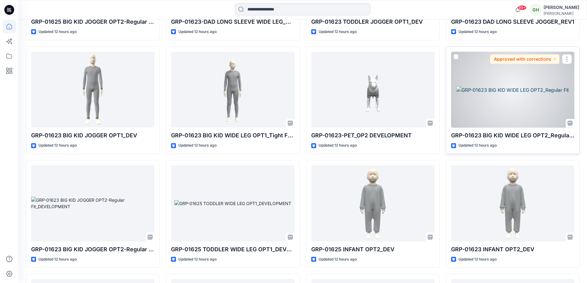
click at [465, 102] on div at bounding box center [512, 90] width 123 height 76
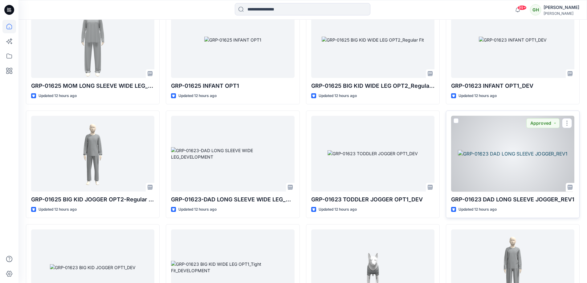
scroll to position [562, 0]
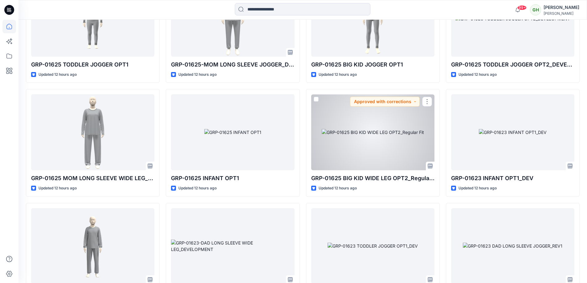
click at [408, 144] on div at bounding box center [372, 132] width 123 height 76
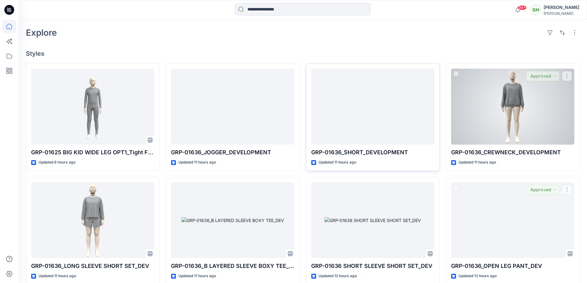
scroll to position [130, 0]
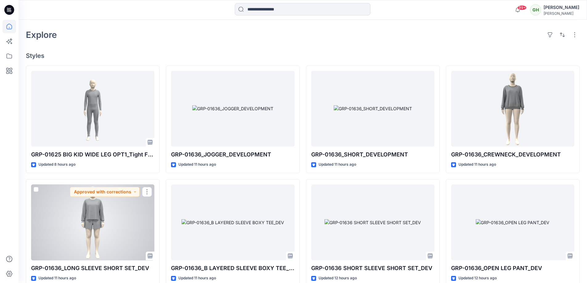
click at [108, 213] on div at bounding box center [92, 223] width 123 height 76
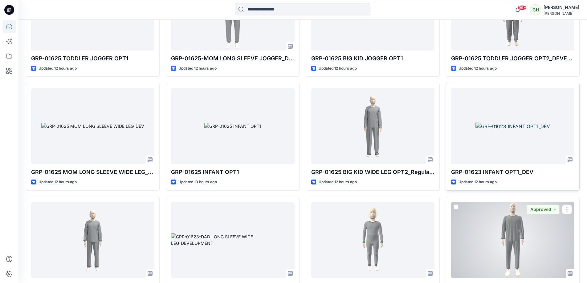
scroll to position [560, 0]
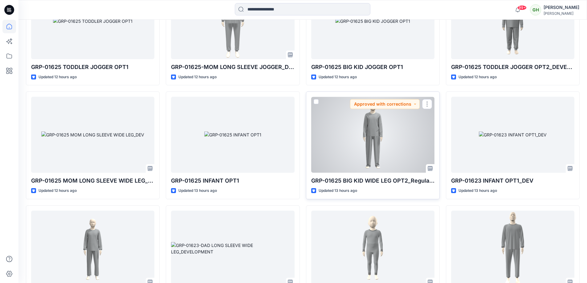
click at [355, 131] on div at bounding box center [372, 135] width 123 height 76
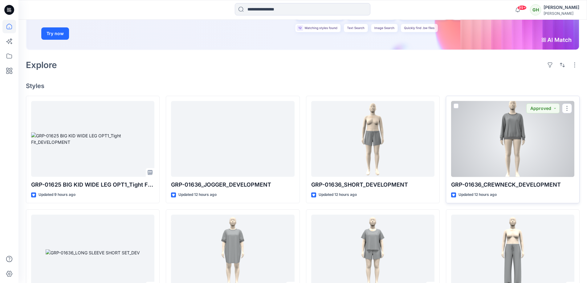
scroll to position [97, 0]
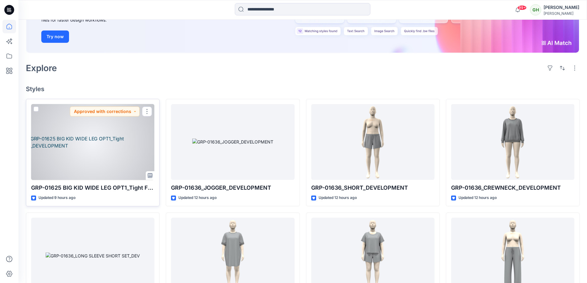
click at [125, 142] on div at bounding box center [92, 142] width 123 height 76
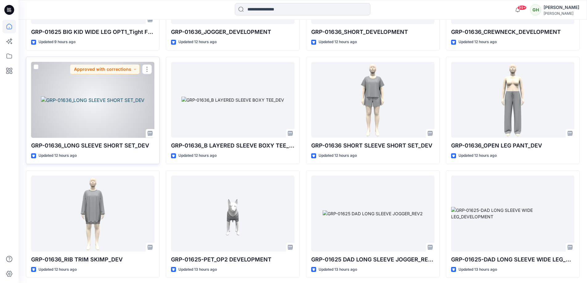
scroll to position [251, 0]
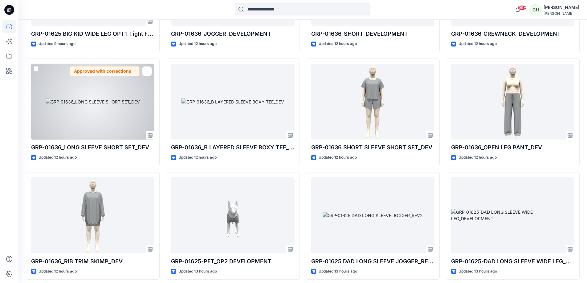
click at [100, 90] on div at bounding box center [92, 102] width 123 height 76
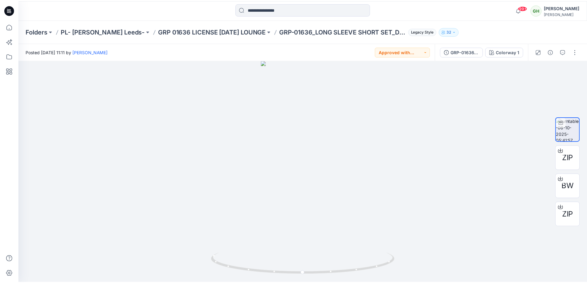
scroll to position [251, 0]
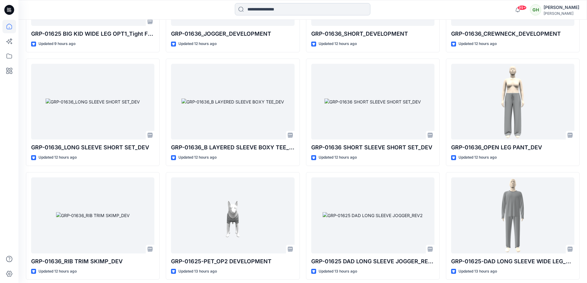
click at [311, 10] on input at bounding box center [303, 9] width 136 height 12
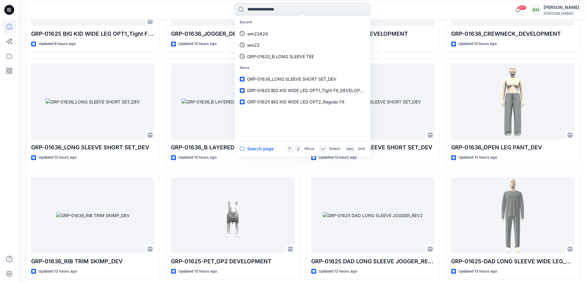
paste input "**********"
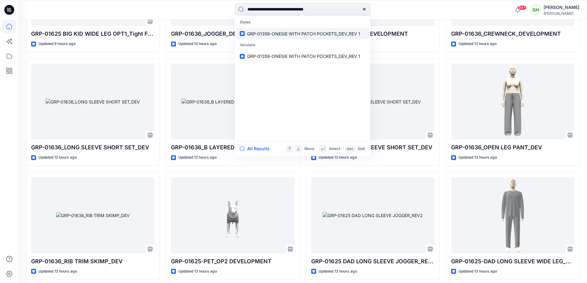
type input "**********"
click at [306, 34] on span "GRP-01359-ONESIE WITH PATCH POCKETS_DEV_REV 1" at bounding box center [303, 33] width 113 height 5
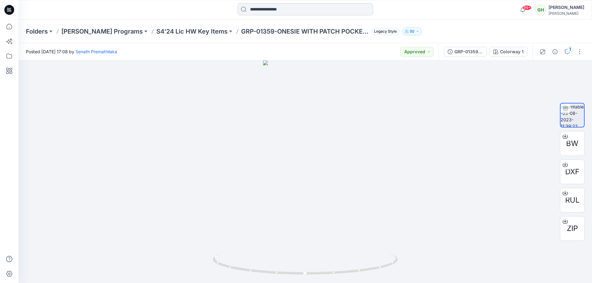
click at [279, 8] on input at bounding box center [305, 9] width 136 height 12
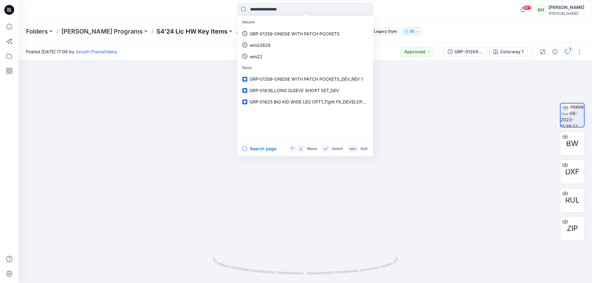
click at [192, 29] on p "S4’24 Lic HW Key Items" at bounding box center [191, 31] width 71 height 9
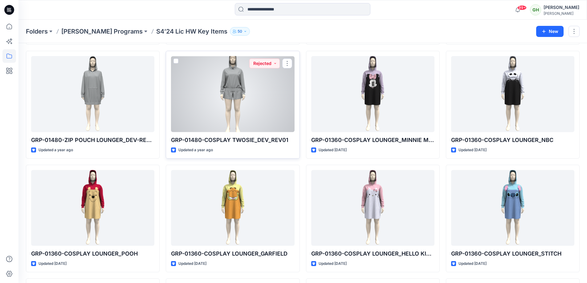
scroll to position [212, 0]
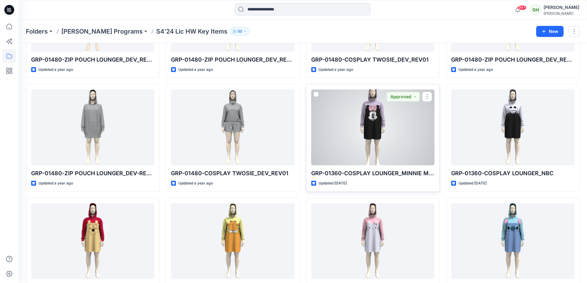
click at [335, 116] on div at bounding box center [372, 127] width 123 height 76
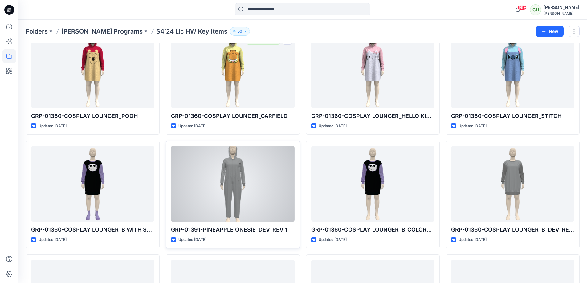
scroll to position [459, 0]
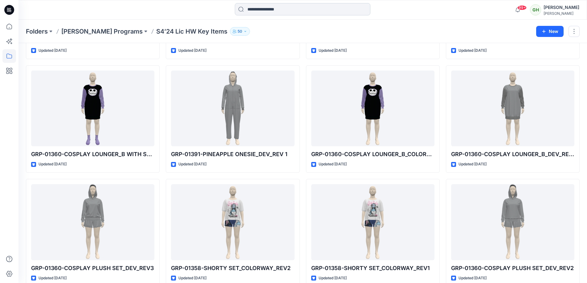
click at [254, 11] on input at bounding box center [303, 9] width 136 height 12
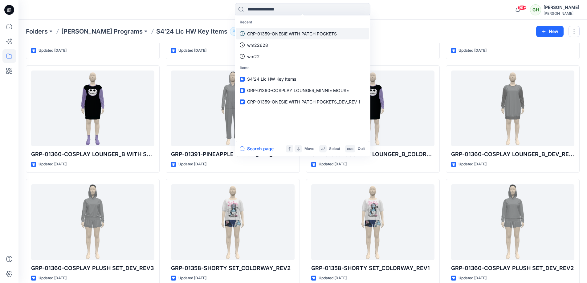
click at [264, 35] on p "GRP-01359-ONESIE WITH PATCH POCKETS" at bounding box center [292, 34] width 90 height 6
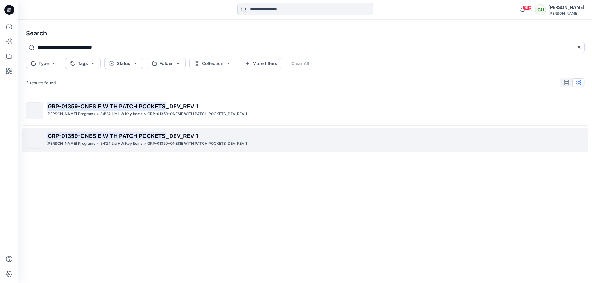
click at [154, 144] on p "GRP-01359-ONESIE WITH PATCH POCKETS_DEV_REV 1" at bounding box center [197, 144] width 100 height 6
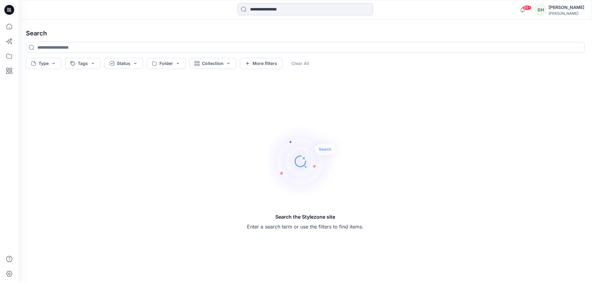
click at [305, 10] on input at bounding box center [305, 9] width 136 height 12
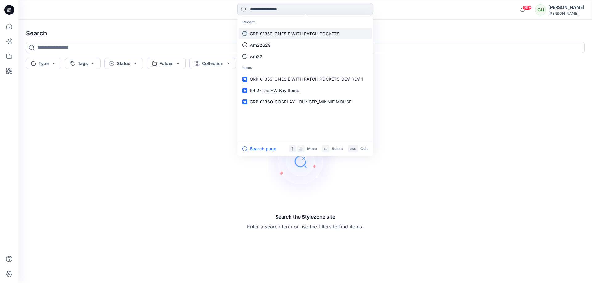
click at [288, 33] on p "GRP-01359-ONESIE WITH PATCH POCKETS" at bounding box center [295, 34] width 90 height 6
type input "**********"
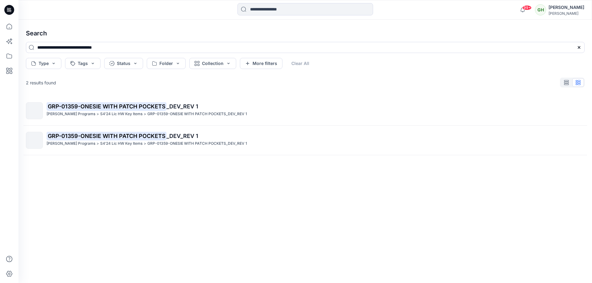
click at [177, 114] on p "GRP-01359-ONESIE WITH PATCH POCKETS_DEV_REV 1" at bounding box center [197, 114] width 100 height 6
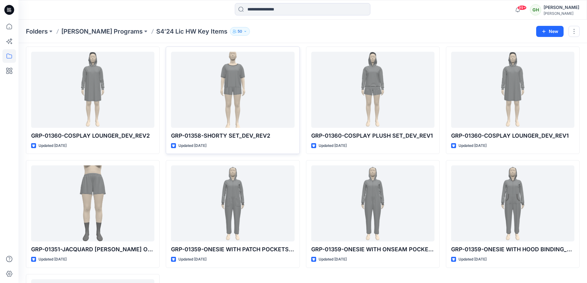
scroll to position [706, 0]
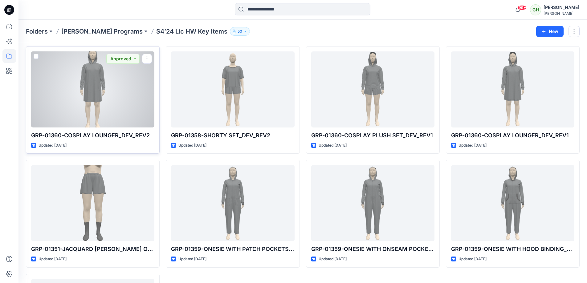
click at [100, 76] on div at bounding box center [92, 90] width 123 height 76
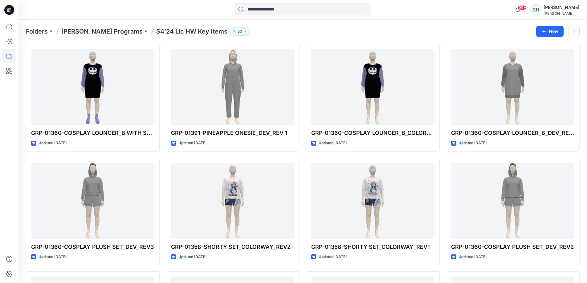
scroll to position [287, 0]
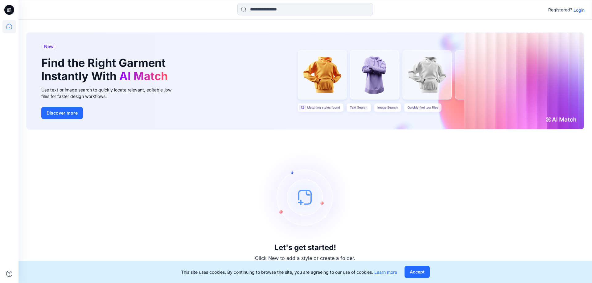
click at [580, 9] on p "Login" at bounding box center [579, 10] width 11 height 6
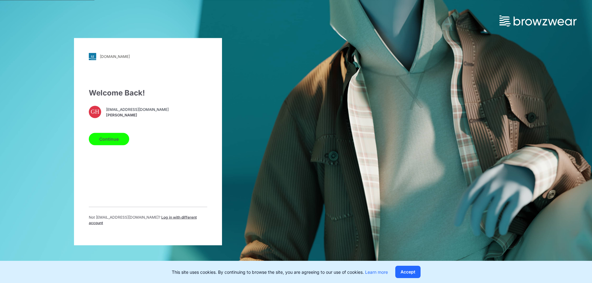
click at [117, 139] on button "Continue" at bounding box center [109, 139] width 40 height 12
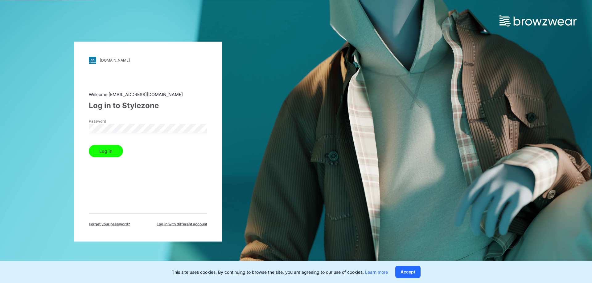
click at [106, 150] on button "Log in" at bounding box center [106, 151] width 34 height 12
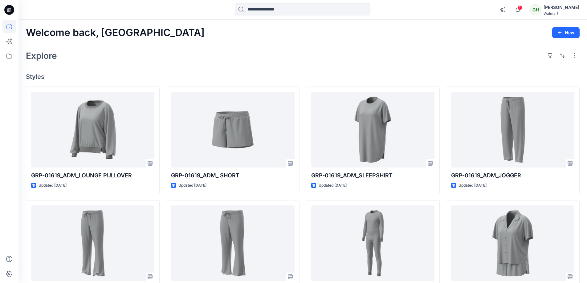
click at [308, 14] on input at bounding box center [303, 9] width 136 height 12
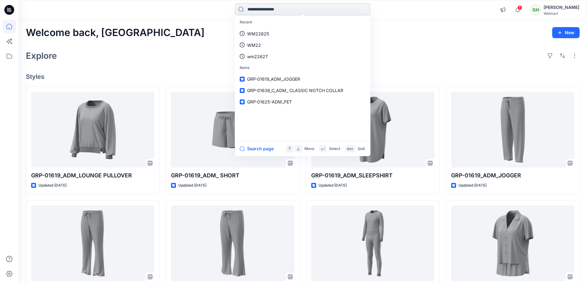
paste input "**********"
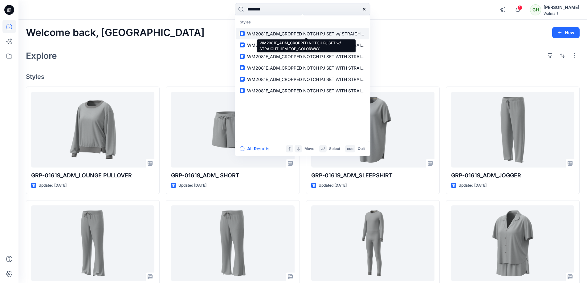
type input "*******"
click at [299, 31] on span "WM2081E_ADM_CROPPED NOTCH PJ SET w/ STRAIGHT HEM TOP_COLORWAY" at bounding box center [329, 33] width 164 height 5
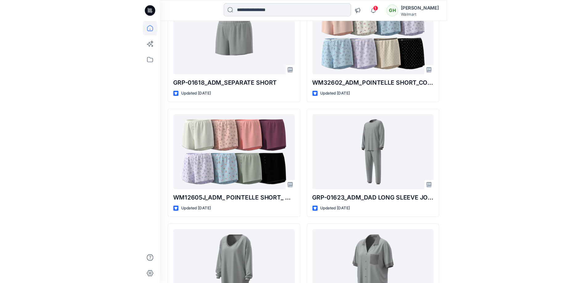
scroll to position [784, 0]
